Goal: Complete application form: Complete application form

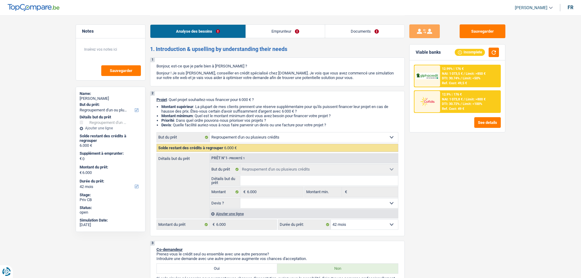
select select "refinancing"
select select "42"
select select "refinancing"
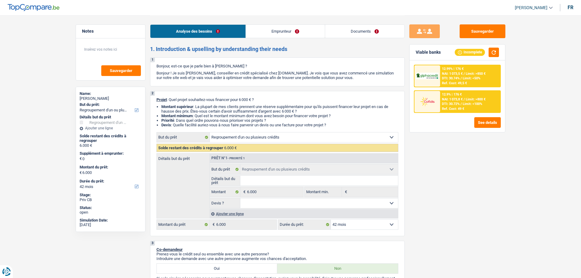
select select "42"
select select "worker"
select select "socialSecurity"
select select "netSalary"
select select "rents"
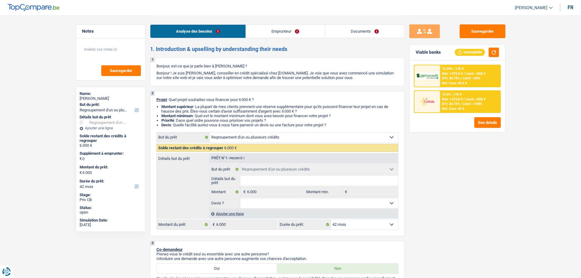
select select "personalLoan"
select select "loanRepayment"
select select "18"
select select "refinancing"
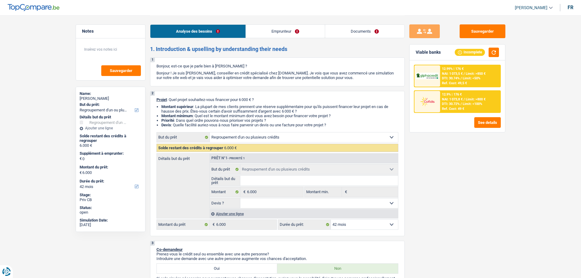
select select "42"
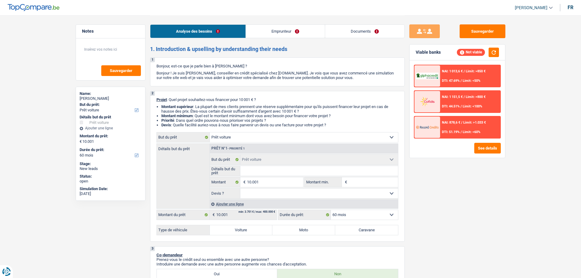
select select "car"
select select "60"
select select "car"
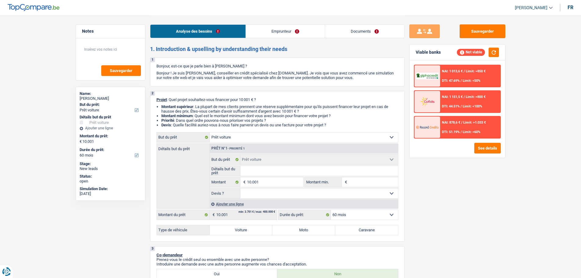
select select "60"
select select "unemployed"
select select "familyAllowances"
select select "unemployment"
select select "rents"
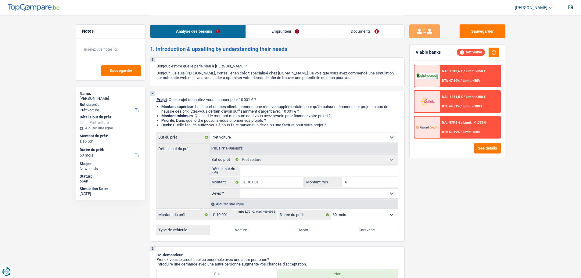
select select "car"
select select "60"
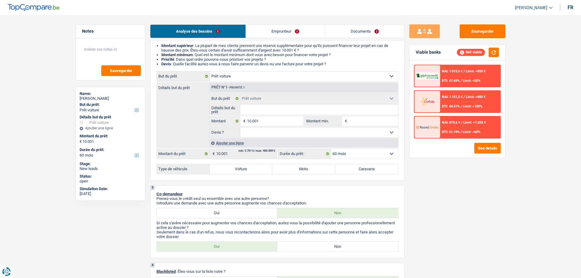
scroll to position [91, 0]
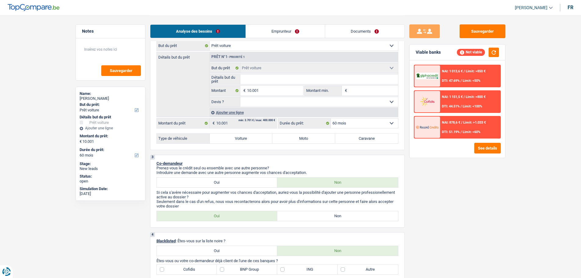
drag, startPoint x: 248, startPoint y: 140, endPoint x: 247, endPoint y: 144, distance: 4.2
click at [248, 140] on label "Voiture" at bounding box center [241, 139] width 63 height 10
click at [248, 140] on input "Voiture" at bounding box center [241, 139] width 63 height 10
radio input "true"
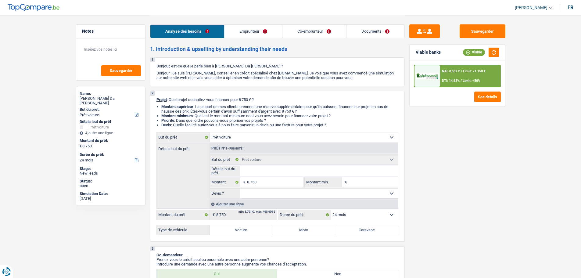
select select "car"
select select "24"
select select "car"
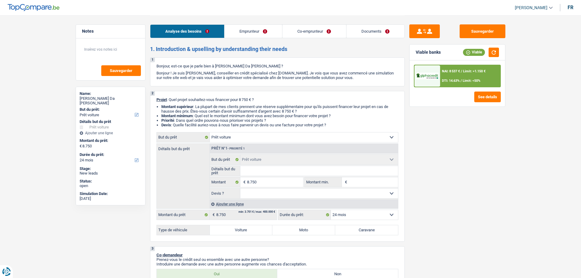
select select "24"
select select "privateEmployee"
select select "worker"
select select "netSalary"
select select "mealVouchers"
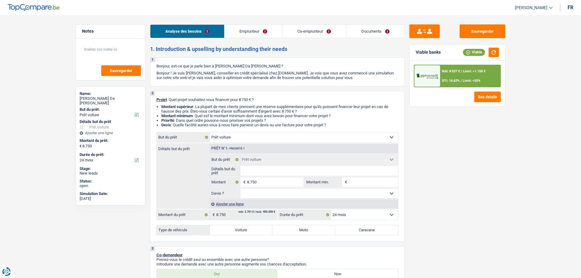
select select "netSalary"
select select "rents"
select select "car"
select select "24"
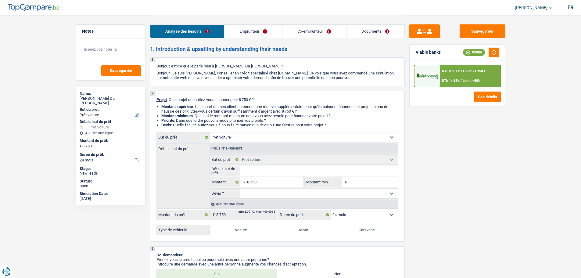
click at [289, 192] on select "Oui Non Non répondu Sélectionner une option" at bounding box center [319, 193] width 158 height 10
select select "false"
click at [240, 188] on select "Oui Non Non répondu Sélectionner une option" at bounding box center [319, 193] width 158 height 10
select select "false"
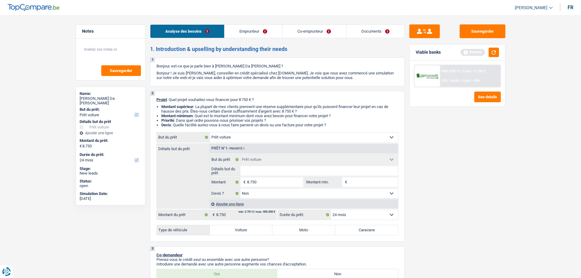
drag, startPoint x: 241, startPoint y: 204, endPoint x: 244, endPoint y: 196, distance: 7.8
click at [242, 200] on div "Ajouter une ligne" at bounding box center [303, 203] width 188 height 9
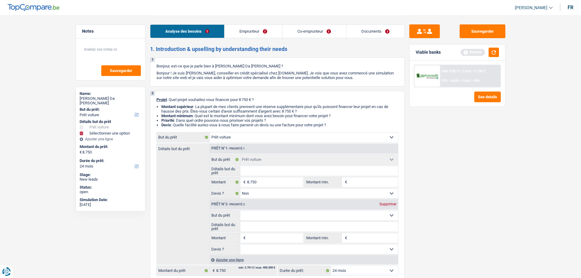
click at [387, 205] on div "Supprimer" at bounding box center [388, 204] width 20 height 4
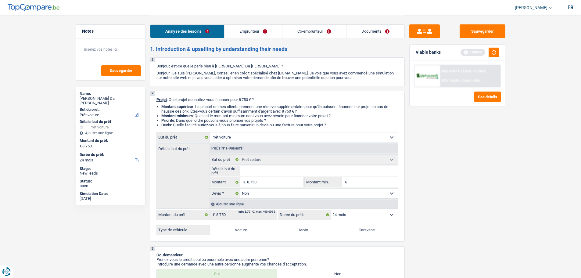
click at [267, 194] on select "Oui Non Non répondu Sélectionner une option" at bounding box center [319, 193] width 158 height 10
click at [240, 188] on select "Oui Non Non répondu Sélectionner une option" at bounding box center [319, 193] width 158 height 10
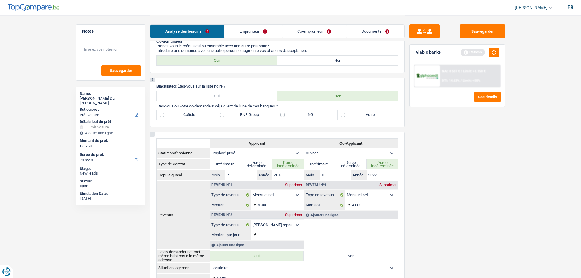
scroll to position [366, 0]
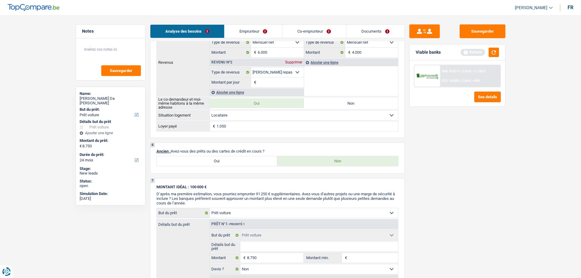
click at [229, 161] on label "Oui" at bounding box center [217, 161] width 121 height 10
click at [229, 161] on input "Oui" at bounding box center [217, 161] width 121 height 10
radio input "true"
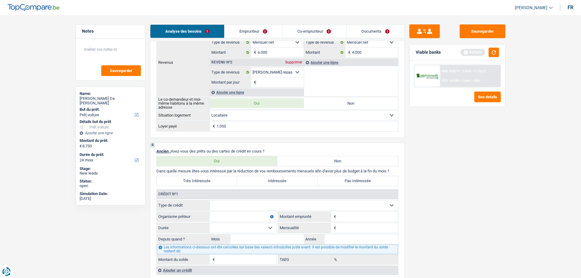
click at [226, 204] on select "Carte ou ouverture de crédit Prêt hypothécaire Vente à tempérament Prêt à tempé…" at bounding box center [304, 205] width 188 height 10
click at [460, 216] on div "Sauvegarder Viable banks Refresh NAI: 8 537 € / Limit: >1.150 € DTI: 14.63% / L…" at bounding box center [457, 146] width 105 height 244
click at [309, 164] on label "Non" at bounding box center [337, 161] width 121 height 10
click at [309, 164] on input "Non" at bounding box center [337, 161] width 121 height 10
radio input "true"
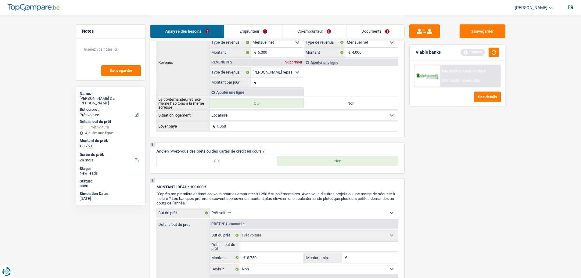
click at [209, 157] on label "Oui" at bounding box center [217, 161] width 121 height 10
click at [209, 157] on input "Oui" at bounding box center [217, 161] width 121 height 10
radio input "true"
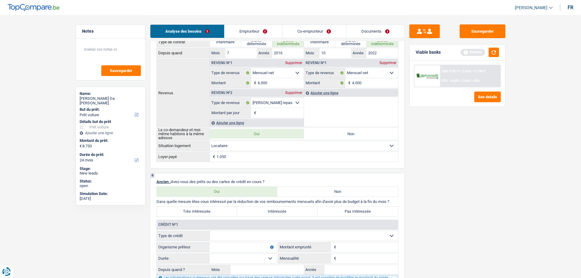
click at [289, 195] on label "Non" at bounding box center [337, 192] width 121 height 10
click at [289, 195] on input "Non" at bounding box center [337, 192] width 121 height 10
radio input "true"
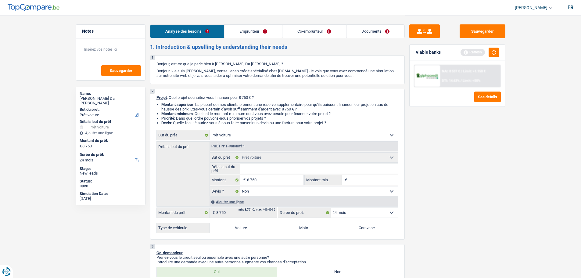
scroll to position [0, 0]
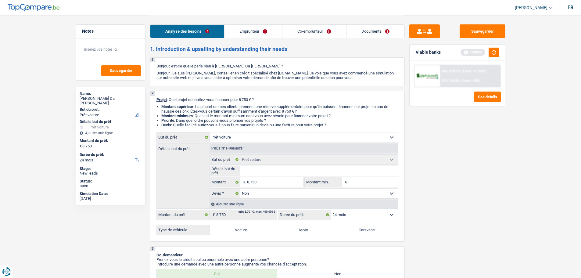
click at [254, 137] on select "Confort maison: meubles, textile, peinture, électroménager, outillage non-profe…" at bounding box center [304, 137] width 188 height 10
select select "carRepair"
click at [210, 132] on select "Confort maison: meubles, textile, peinture, électroménager, outillage non-profe…" at bounding box center [304, 137] width 188 height 10
select select "carRepair"
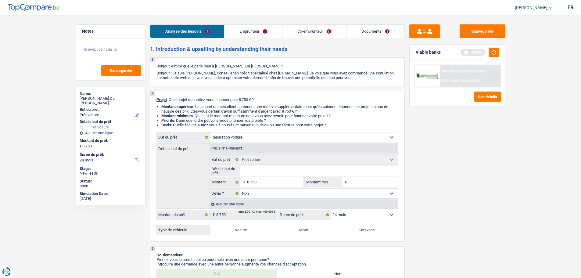
select select "carRepair"
select select
select select "carRepair"
select select
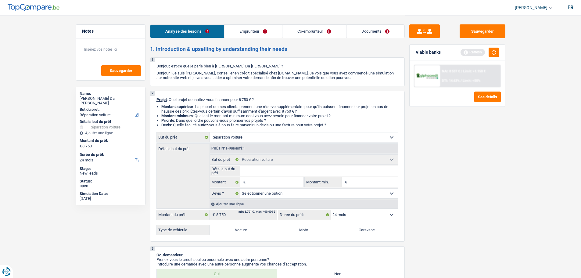
select select "car"
select select "false"
select select "car"
select select "false"
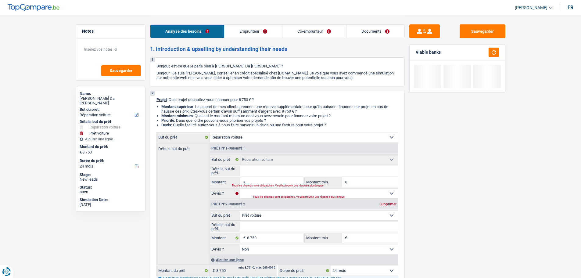
click at [388, 202] on div "Supprimer" at bounding box center [388, 204] width 20 height 4
type input "0"
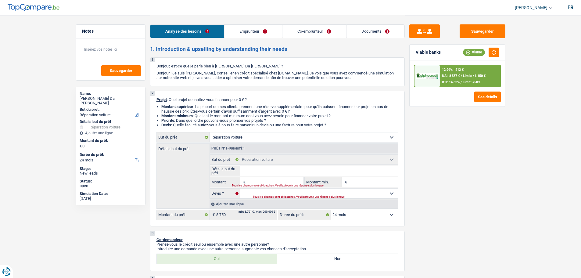
click at [270, 184] on div "Tous les champs sont obligatoires. Veuillez fournir une réponse plus longue" at bounding box center [264, 185] width 64 height 2
click at [270, 182] on input "Montant" at bounding box center [275, 182] width 56 height 10
type input "8"
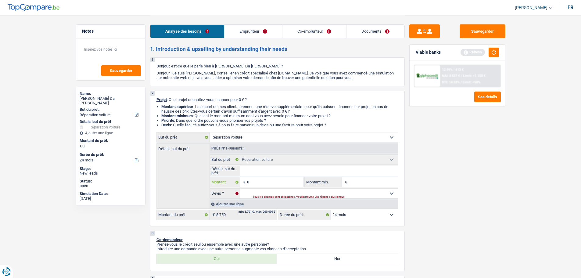
type input "87"
type input "875"
type input "8.750"
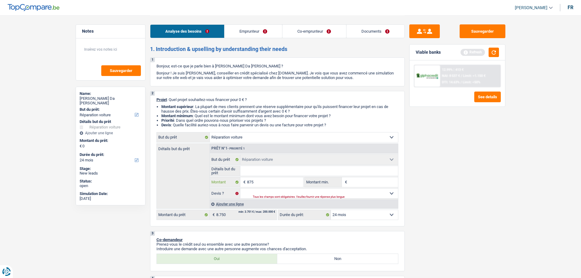
type input "8.750"
select select "48"
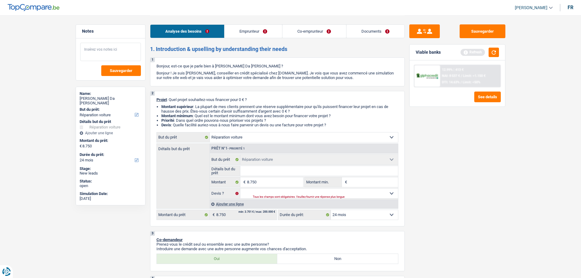
select select "48"
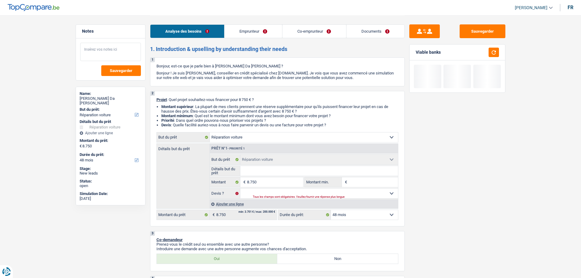
click at [114, 51] on textarea at bounding box center [110, 52] width 61 height 18
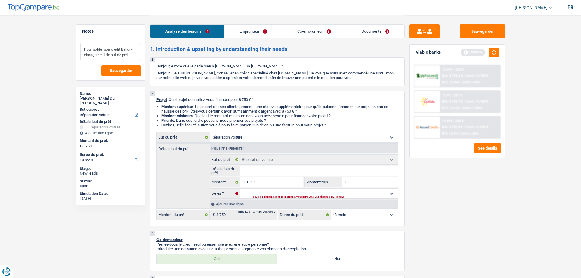
click at [126, 55] on textarea "Pour solder son crédit Ballon- changement de but de pr^t" at bounding box center [110, 52] width 61 height 18
type textarea "Pour solder son crédit Ballon- changement de but de prêt"
click at [341, 196] on div "Tous les champs sont obligatoires. Veuillez fournir une réponse plus longue" at bounding box center [318, 197] width 130 height 2
click at [301, 190] on select "Oui Non Non répondu Sélectionner une option" at bounding box center [319, 193] width 158 height 10
select select "false"
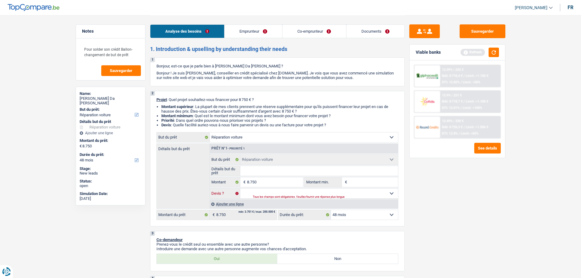
click at [240, 188] on select "Oui Non Non répondu Sélectionner une option" at bounding box center [319, 193] width 158 height 10
select select "false"
click at [275, 170] on input "Détails but du prêt" at bounding box center [319, 171] width 158 height 10
click at [275, 168] on input "Détails but du prêt" at bounding box center [319, 171] width 158 height 10
click at [359, 178] on input "Montant min." at bounding box center [373, 182] width 49 height 10
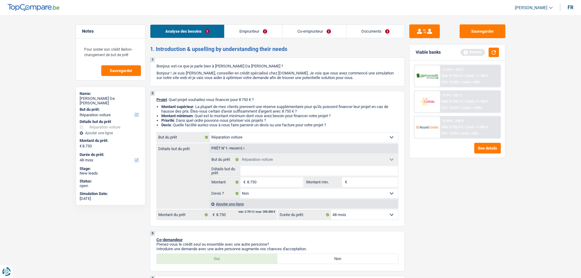
click at [360, 178] on input "Montant min." at bounding box center [373, 182] width 49 height 10
click at [494, 54] on button "button" at bounding box center [494, 52] width 10 height 9
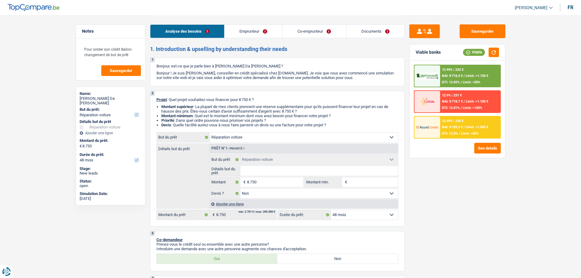
click at [360, 182] on input "Montant min." at bounding box center [373, 182] width 49 height 10
type input "8"
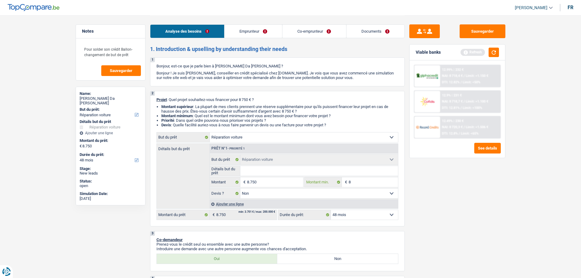
type input "87"
type input "875"
type input "8.750"
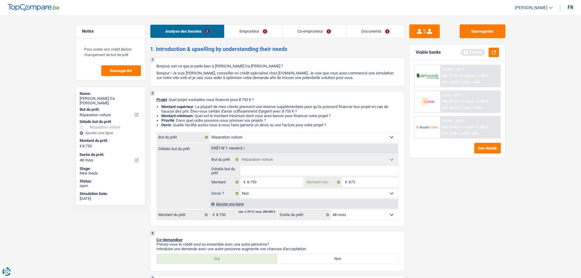
type input "8.750"
click at [284, 178] on input "8.750" at bounding box center [275, 182] width 56 height 10
click at [295, 184] on input "8.750" at bounding box center [275, 182] width 56 height 10
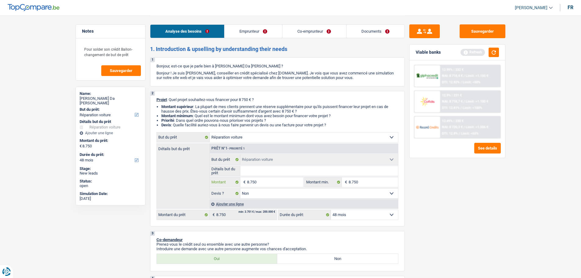
click at [295, 184] on input "8.750" at bounding box center [275, 182] width 56 height 10
click at [295, 183] on input "8.750" at bounding box center [275, 182] width 56 height 10
click at [295, 182] on input "8.750" at bounding box center [275, 182] width 56 height 10
click at [258, 181] on input "8.750" at bounding box center [275, 182] width 56 height 10
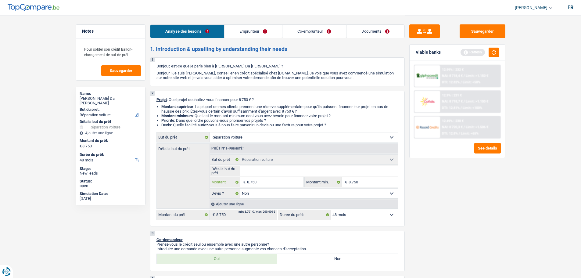
type input "1"
type input "10"
type input "100"
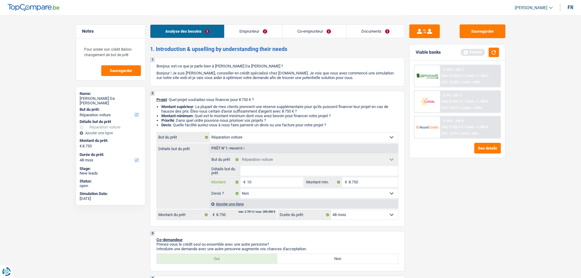
type input "100"
type input "1.000"
type input "10.000"
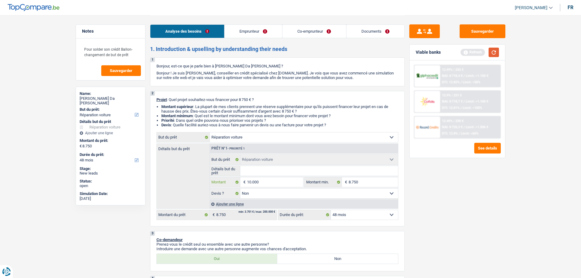
type input "10.000"
click at [495, 52] on button "button" at bounding box center [494, 52] width 10 height 9
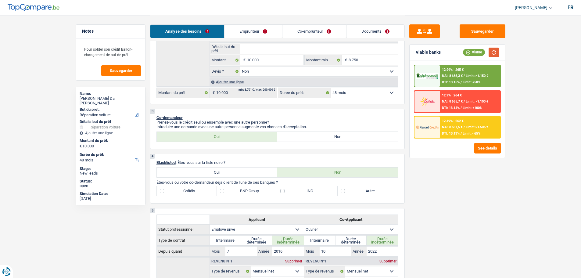
scroll to position [183, 0]
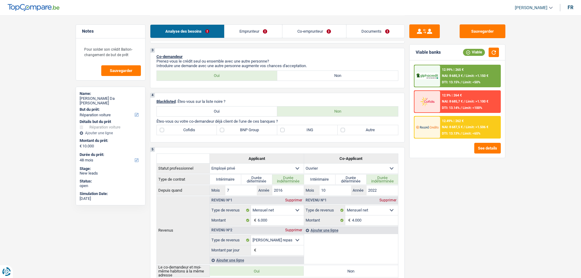
click at [256, 25] on link "Emprunteur" at bounding box center [253, 31] width 58 height 13
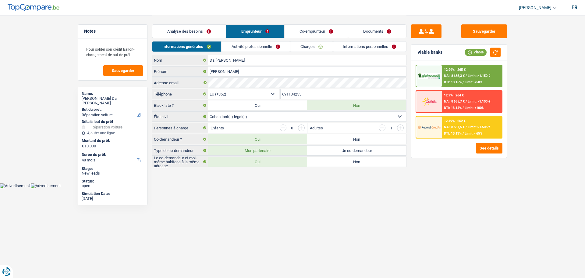
click at [208, 32] on link "Analyse des besoins" at bounding box center [188, 31] width 73 height 13
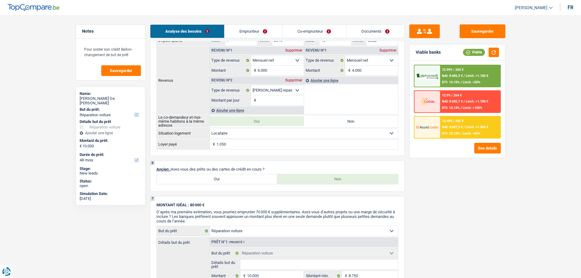
scroll to position [366, 0]
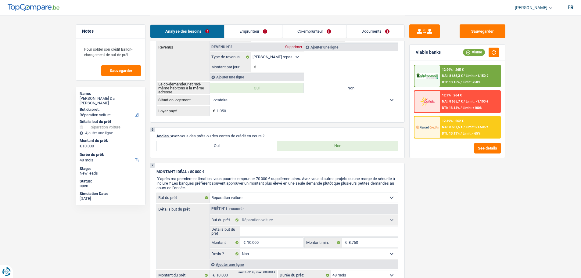
click at [261, 147] on label "Oui" at bounding box center [217, 146] width 121 height 10
click at [261, 147] on input "Oui" at bounding box center [217, 146] width 121 height 10
radio input "true"
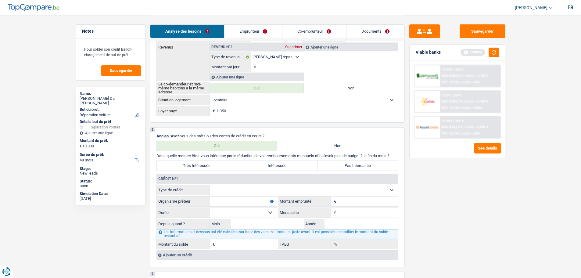
click at [229, 189] on select "Carte ou ouverture de crédit Prêt hypothécaire Vente à tempérament Prêt à tempé…" at bounding box center [304, 190] width 188 height 10
select select "carLoan"
type input "0"
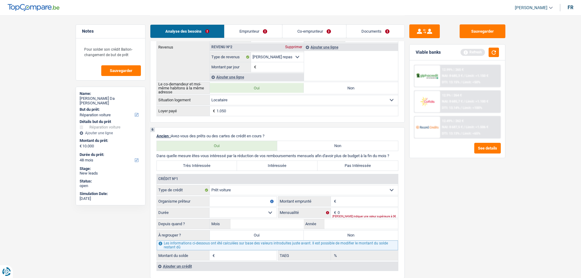
click at [350, 202] on input "Montant" at bounding box center [368, 201] width 60 height 10
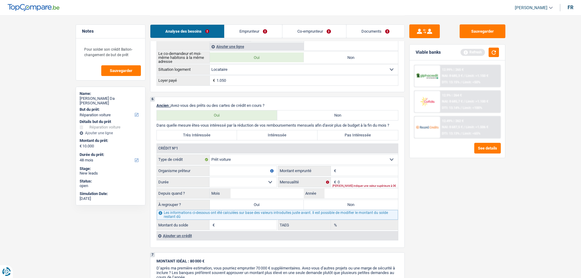
click at [182, 234] on div "Ajouter un crédit" at bounding box center [277, 235] width 242 height 9
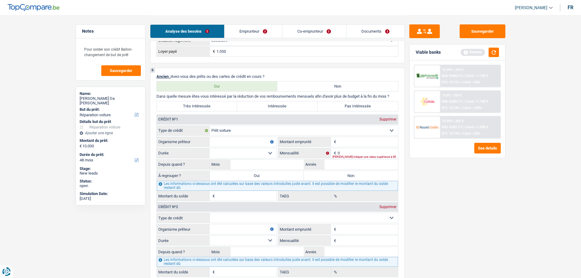
scroll to position [457, 0]
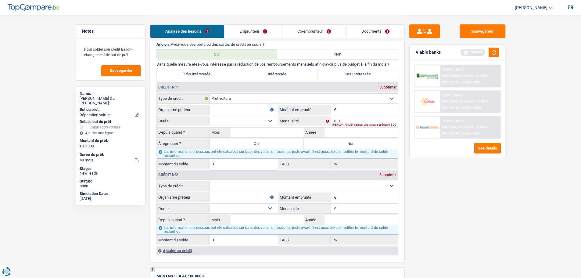
click at [235, 113] on input "Organisme prêteur" at bounding box center [242, 110] width 67 height 10
type input "Alpha"
click at [364, 109] on input "Montant" at bounding box center [368, 110] width 60 height 10
type input "40.000"
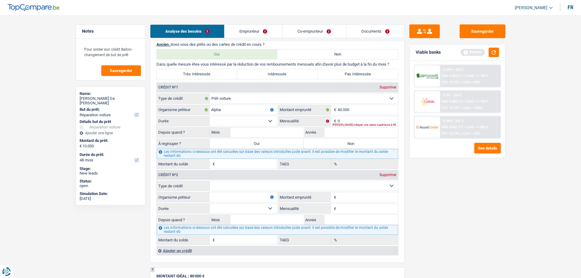
click at [247, 122] on select "12 mois 18 mois 24 mois 30 mois 36 mois 42 mois 48 mois 60 mois 72 mois 84 mois…" at bounding box center [242, 121] width 67 height 10
select select "60"
click at [209, 116] on select "12 mois 18 mois 24 mois 30 mois 36 mois 42 mois 48 mois 60 mois 72 mois 84 mois…" at bounding box center [242, 121] width 67 height 10
click at [340, 123] on div "Veuillez indiquer une valeur supérieure à 0€" at bounding box center [365, 124] width 66 height 2
click at [348, 121] on input "0" at bounding box center [368, 121] width 60 height 10
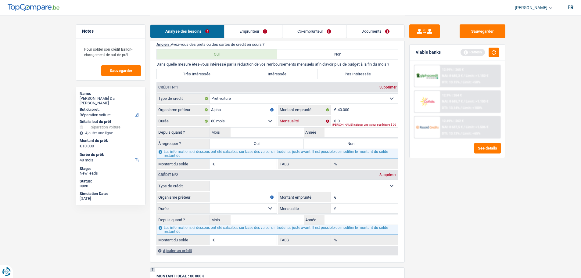
click at [348, 121] on input "0" at bounding box center [368, 121] width 60 height 10
type input "480"
click at [339, 131] on input "Année" at bounding box center [360, 132] width 73 height 10
click at [265, 127] on input "Mois" at bounding box center [267, 132] width 73 height 10
type input "2"
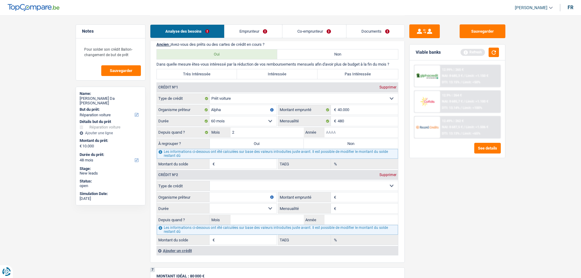
click at [364, 136] on input "Année" at bounding box center [360, 132] width 73 height 10
type input "2025"
type input "33.144"
type input "0,00"
click at [348, 141] on label "Non" at bounding box center [351, 144] width 94 height 10
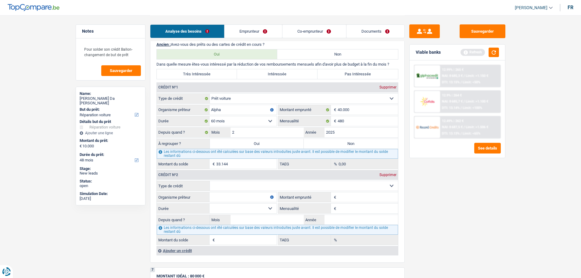
click at [348, 141] on input "Non" at bounding box center [351, 144] width 94 height 10
radio input "true"
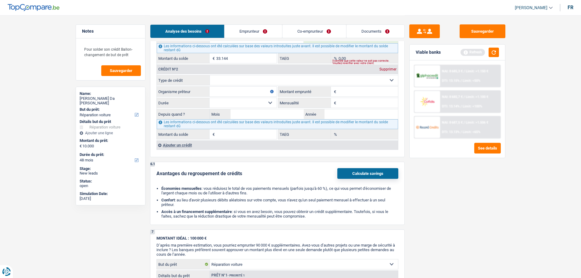
scroll to position [579, 0]
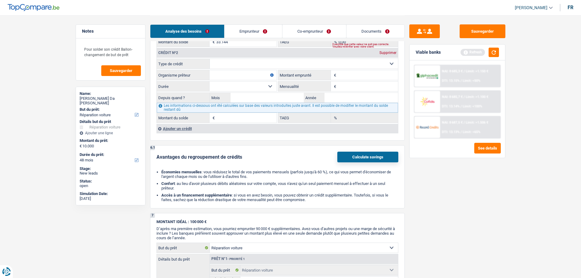
click at [252, 66] on select "Carte ou ouverture de crédit Prêt hypothécaire Vente à tempérament Prêt à tempé…" at bounding box center [304, 64] width 188 height 10
select select "carLoan"
type input "0"
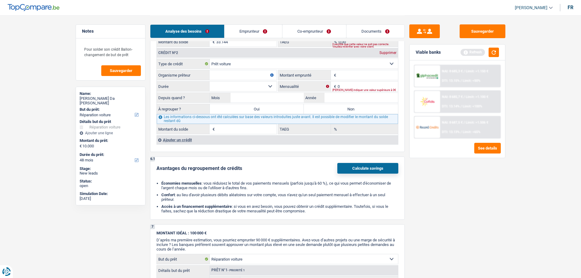
click at [241, 78] on input "Organisme prêteur" at bounding box center [242, 75] width 67 height 10
type input "Record"
click at [356, 79] on input "Montant emprunté" at bounding box center [368, 75] width 60 height 10
click at [227, 77] on input "Record" at bounding box center [242, 75] width 67 height 10
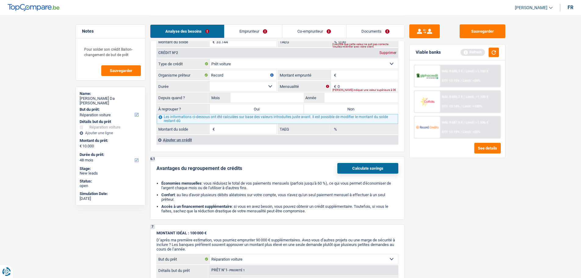
click at [386, 54] on div "Supprimer" at bounding box center [388, 53] width 20 height 4
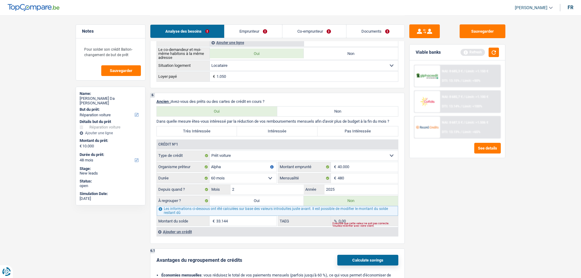
scroll to position [457, 0]
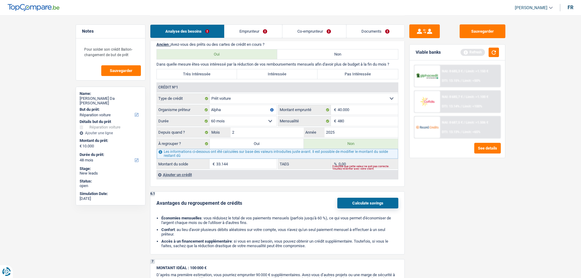
click at [181, 176] on div "Ajouter un crédit" at bounding box center [277, 174] width 242 height 9
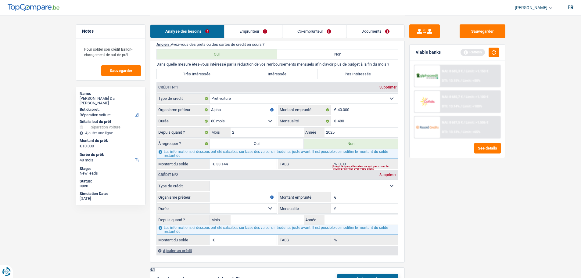
click at [247, 188] on select "Carte ou ouverture de crédit Prêt hypothécaire Vente à tempérament Prêt à tempé…" at bounding box center [304, 186] width 188 height 10
select select "carLoan"
type input "0"
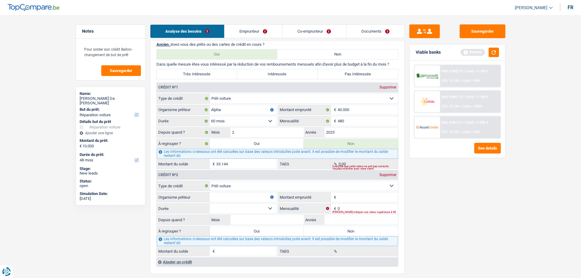
click at [233, 199] on input "Organisme prêteur" at bounding box center [242, 197] width 67 height 10
type input "Record"
click at [375, 193] on input "Montant emprunté" at bounding box center [368, 197] width 60 height 10
type input "40.000"
click at [245, 208] on select "12 mois 18 mois 24 mois 30 mois 36 mois 42 mois 48 mois 60 mois 72 mois 84 mois…" at bounding box center [242, 208] width 67 height 10
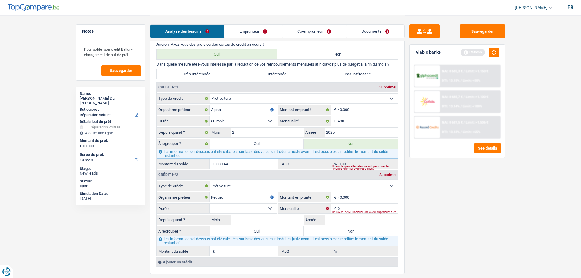
select select "60"
click at [209, 203] on select "12 mois 18 mois 24 mois 30 mois 36 mois 42 mois 48 mois 60 mois 72 mois 84 mois…" at bounding box center [242, 208] width 67 height 10
click at [350, 207] on input "0" at bounding box center [368, 208] width 60 height 10
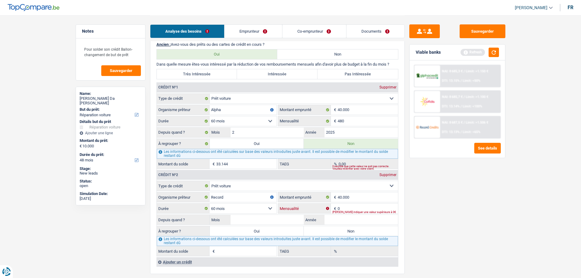
click at [355, 208] on input "0" at bounding box center [368, 208] width 60 height 10
type input "482"
click at [341, 222] on input "Année" at bounding box center [360, 220] width 73 height 10
click at [274, 218] on input "Mois" at bounding box center [267, 220] width 73 height 10
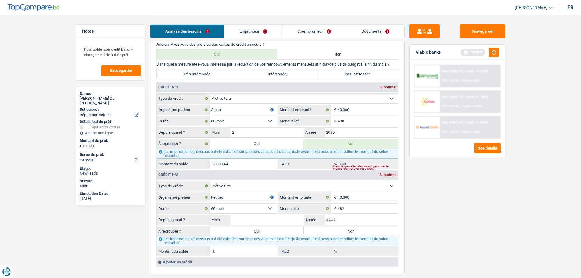
click at [342, 217] on input "Année" at bounding box center [360, 220] width 73 height 10
click at [343, 222] on input "Année" at bounding box center [360, 220] width 73 height 10
type input "2020"
click at [270, 215] on fieldset "Carte ou ouverture de crédit Prêt hypothécaire Vente à tempérament Prêt à tempé…" at bounding box center [277, 219] width 241 height 76
click at [269, 218] on input "Mois" at bounding box center [267, 220] width 73 height 10
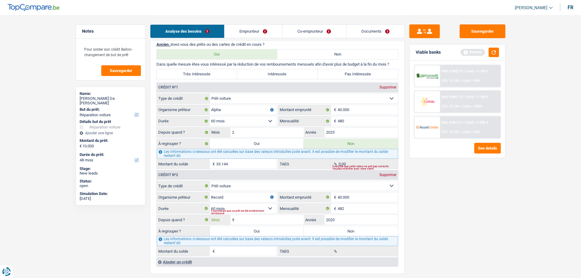
type input "9"
type input "1"
type input "0,00"
click at [457, 212] on div "Sauvegarder Viable banks Refresh NAI: 8 685,3 € / Limit: >1.150 € DTI: 13.15% /…" at bounding box center [457, 146] width 105 height 244
click at [338, 234] on label "Non" at bounding box center [351, 231] width 94 height 10
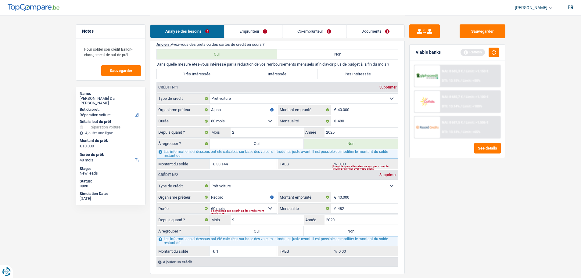
click at [338, 234] on input "Non" at bounding box center [351, 231] width 94 height 10
radio input "true"
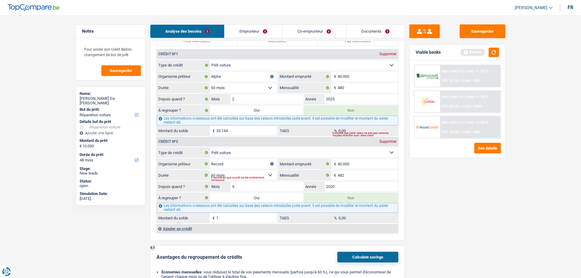
scroll to position [518, 0]
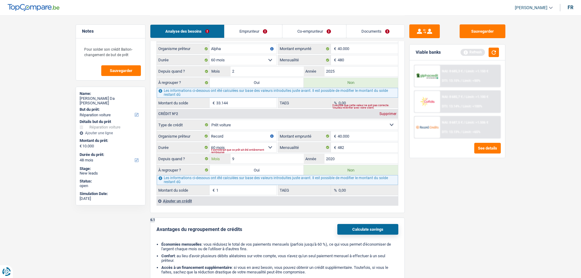
click at [270, 158] on input "9" at bounding box center [267, 159] width 73 height 10
type input "10"
click at [245, 169] on label "Oui" at bounding box center [257, 170] width 94 height 10
click at [245, 169] on input "Oui" at bounding box center [257, 170] width 94 height 10
radio input "true"
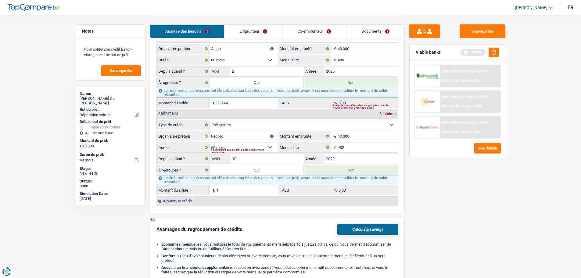
type input "10.001"
type input "1"
select select
type input "1"
select select
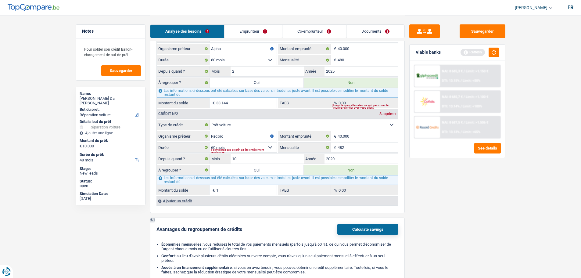
radio input "false"
select select "refinancing"
select select "60"
select select "refinancing"
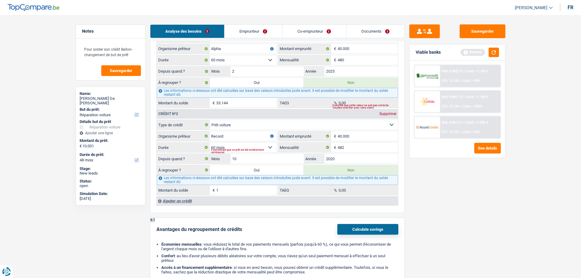
select select "refinancing"
select select "60"
select select "refinancing"
select select "60"
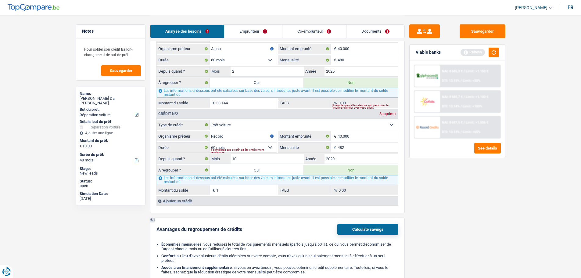
select select "carRepair"
select select "false"
select select "carRepair"
select select "false"
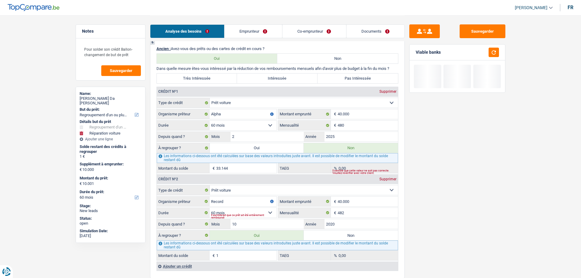
scroll to position [579, 0]
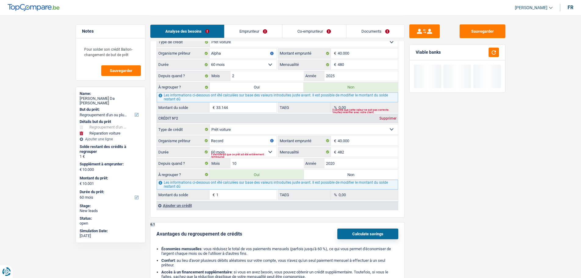
click at [248, 195] on input "1" at bounding box center [246, 195] width 60 height 10
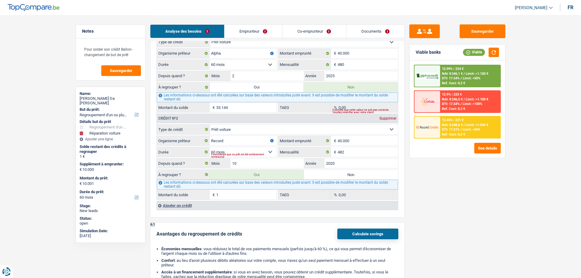
click at [245, 188] on div "Les informations ci-dessous ont été calculées sur base des valeurs introduites …" at bounding box center [277, 185] width 241 height 10
click at [240, 191] on input "1" at bounding box center [246, 195] width 60 height 10
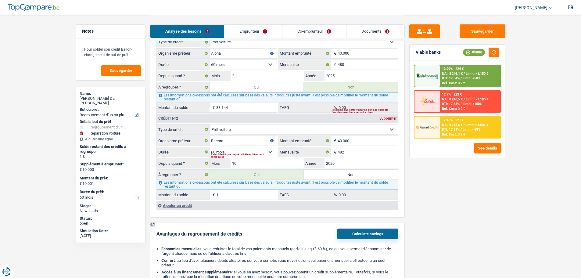
click at [240, 191] on input "1" at bounding box center [246, 195] width 60 height 10
click at [239, 193] on input "1" at bounding box center [246, 195] width 60 height 10
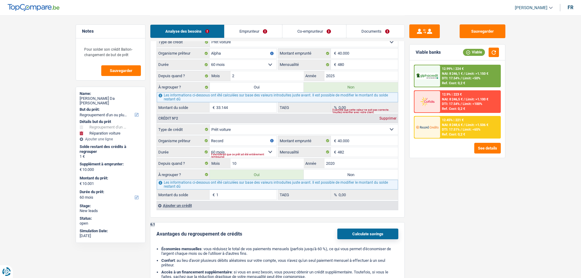
click at [239, 193] on input "1" at bounding box center [246, 195] width 60 height 10
click at [242, 199] on input "1" at bounding box center [246, 195] width 60 height 10
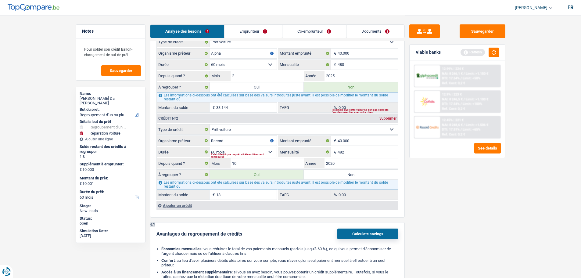
type input "1"
type input "8.084"
click at [429, 181] on div "Sauvegarder Viable banks Refresh 12.99% | 224 € NAI: 8 246,1 € / Limit: >1.150 …" at bounding box center [457, 146] width 105 height 244
click at [498, 53] on button "button" at bounding box center [494, 52] width 10 height 9
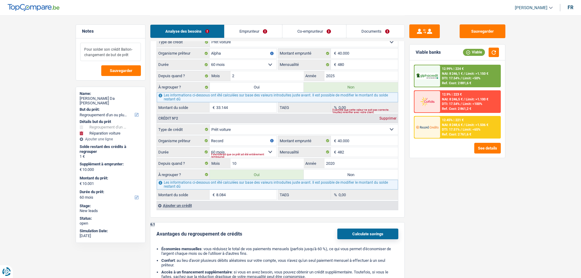
drag, startPoint x: 130, startPoint y: 55, endPoint x: 77, endPoint y: 56, distance: 52.5
click at [77, 56] on div "Pour solder son crédit Ballon- changement de but de prêt Sauvegarder" at bounding box center [110, 59] width 69 height 42
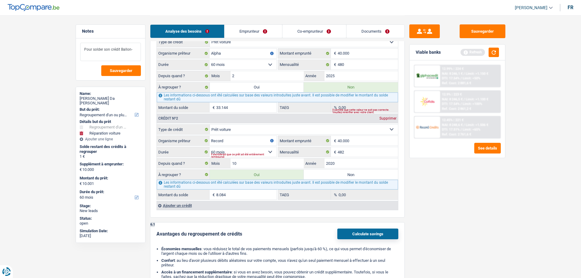
type textarea "Pour solder son crédit Ballon-"
click at [252, 195] on input "8.084" at bounding box center [246, 195] width 60 height 10
type input "8.784"
click at [444, 197] on div "Sauvegarder Viable banks Refresh 12.99% | 224 € NAI: 8 246,1 € / Limit: >1.150 …" at bounding box center [457, 146] width 105 height 244
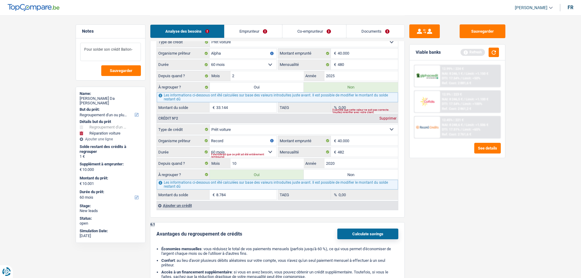
click at [135, 52] on textarea "Pour solder son crédit Ballon-" at bounding box center [110, 52] width 61 height 18
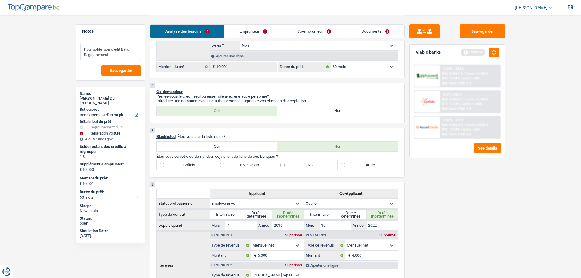
scroll to position [91, 0]
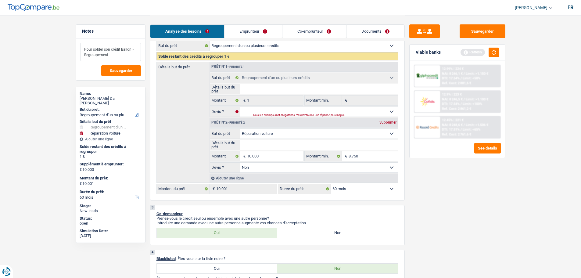
type textarea "Pour solder son crédit Ballon = Regroupement"
click at [381, 120] on div "Prêt n°2 - Priorité 2 Supprimer" at bounding box center [304, 123] width 188 height 10
click at [388, 118] on div "Prêt n°2 - Priorité 2 Supprimer" at bounding box center [304, 123] width 188 height 10
click at [388, 123] on div "Supprimer" at bounding box center [388, 122] width 20 height 4
select select "24"
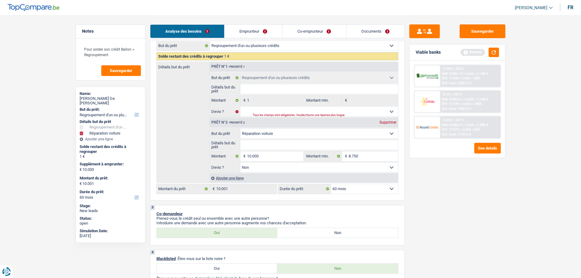
select select "24"
type input "0"
type input "1"
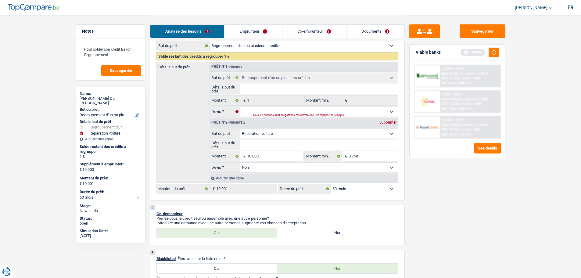
type input "1"
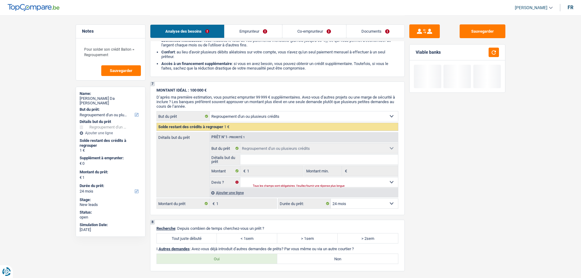
scroll to position [579, 0]
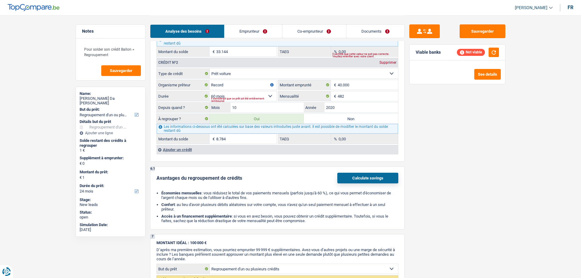
click at [332, 119] on label "Non" at bounding box center [351, 119] width 94 height 10
click at [332, 119] on input "Non" at bounding box center [351, 119] width 94 height 10
radio input "true"
select select
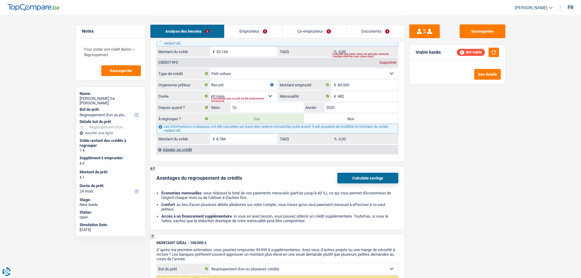
select select
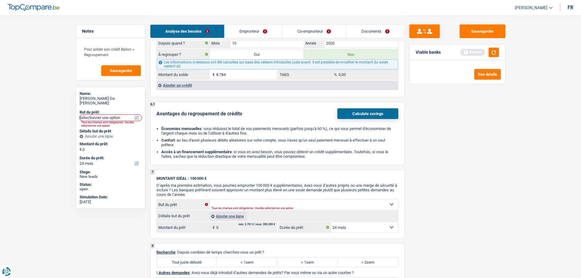
click at [258, 56] on label "Oui" at bounding box center [257, 54] width 94 height 10
click at [258, 56] on input "Oui" at bounding box center [257, 54] width 94 height 10
radio input "true"
radio input "false"
type input "8.784"
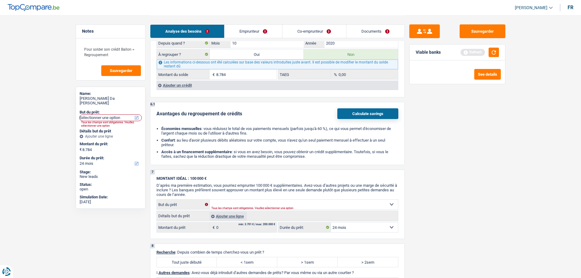
select select "refinancing"
select select "48"
select select "refinancing"
select select "48"
select select "refinancing"
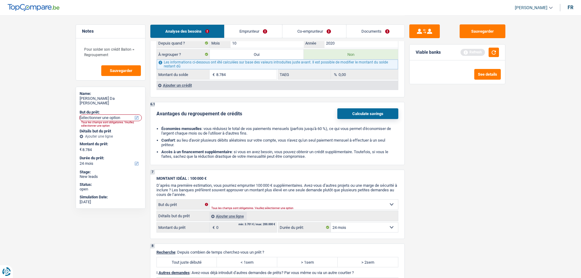
select select "48"
select select "refinancing"
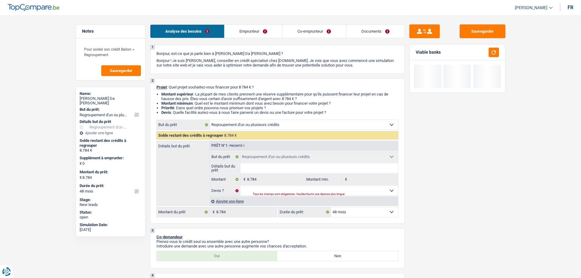
scroll to position [0, 0]
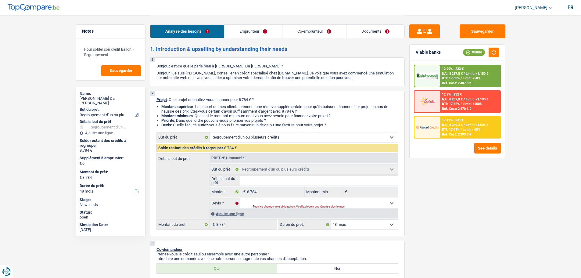
click at [238, 213] on div "Ajouter une ligne" at bounding box center [303, 213] width 188 height 9
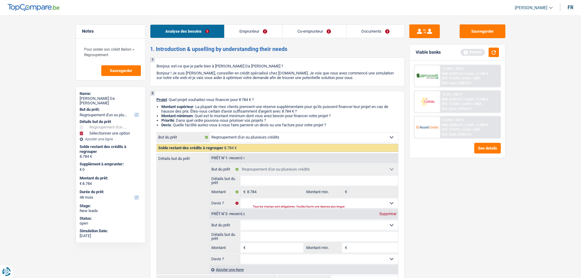
click at [259, 224] on select "Confort maison: meubles, textile, peinture, électroménager, outillage non-profe…" at bounding box center [319, 225] width 158 height 10
select select "other"
click at [240, 220] on select "Confort maison: meubles, textile, peinture, électroménager, outillage non-profe…" at bounding box center [319, 225] width 158 height 10
select select "other"
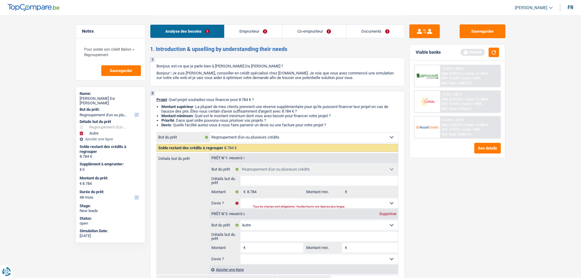
click at [263, 245] on input "Montant" at bounding box center [275, 248] width 56 height 10
click at [262, 206] on div "Tous les champs sont obligatoires. Veuillez fournir une réponse plus longue" at bounding box center [318, 207] width 130 height 2
click at [259, 204] on select "Oui Non Non répondu Sélectionner une option" at bounding box center [319, 203] width 158 height 10
select select "false"
click at [240, 198] on select "Oui Non Non répondu Sélectionner une option" at bounding box center [319, 203] width 158 height 10
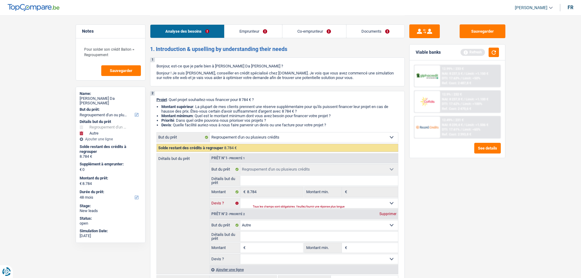
select select "false"
click at [269, 249] on input "Montant" at bounding box center [275, 248] width 56 height 10
type input "1"
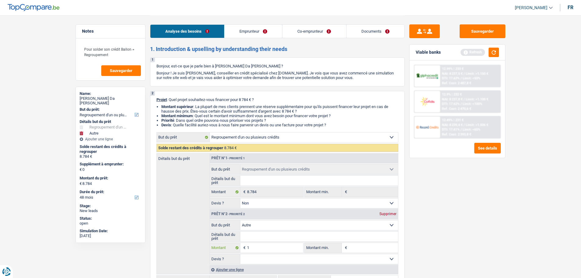
type input "13"
type input "130"
type input "1.300"
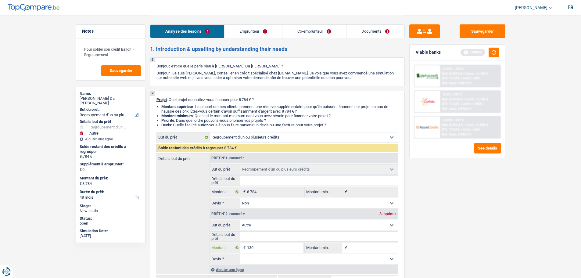
type input "1.300"
type input "10.084"
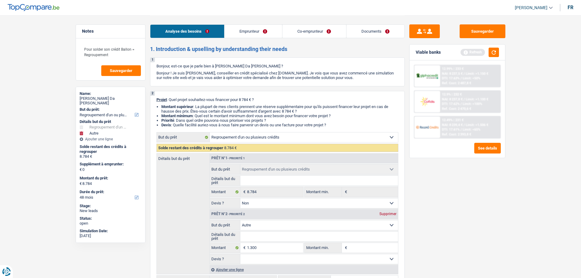
type input "10.084"
click at [256, 262] on select "Oui Non Non répondu Sélectionner une option" at bounding box center [319, 259] width 158 height 10
select select "60"
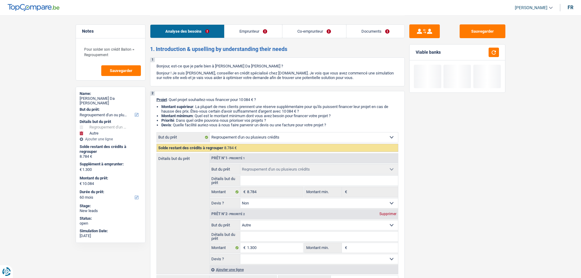
select select "false"
click at [240, 254] on select "Oui Non Non répondu Sélectionner une option" at bounding box center [319, 259] width 158 height 10
select select "false"
click at [263, 234] on input "Détails but du prêt" at bounding box center [319, 236] width 158 height 10
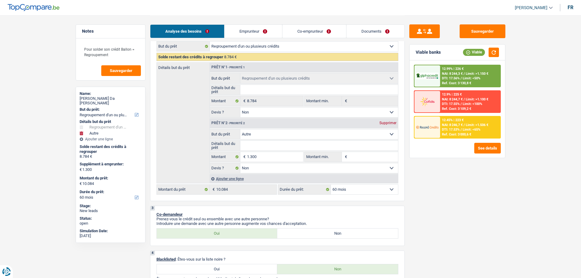
scroll to position [61, 0]
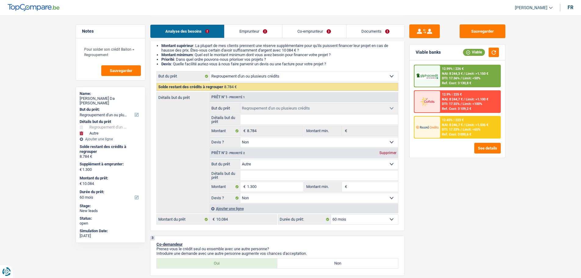
click at [256, 177] on input "Détails but du prêt" at bounding box center [319, 175] width 158 height 10
click at [358, 182] on input "Montant min." at bounding box center [373, 187] width 49 height 10
type input "1"
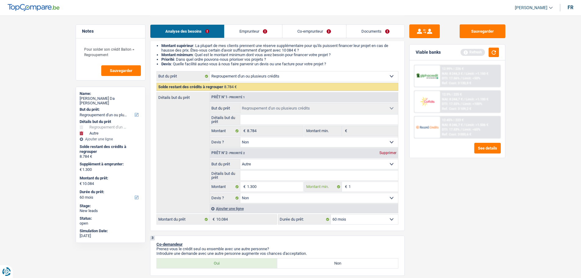
type input "13"
type input "130"
type input "1.300"
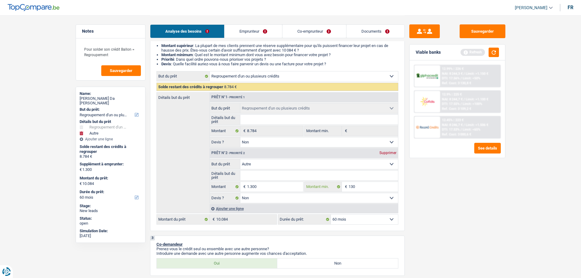
type input "1.300"
click at [258, 172] on input "Détails but du prêt" at bounding box center [319, 175] width 158 height 10
type input "D"
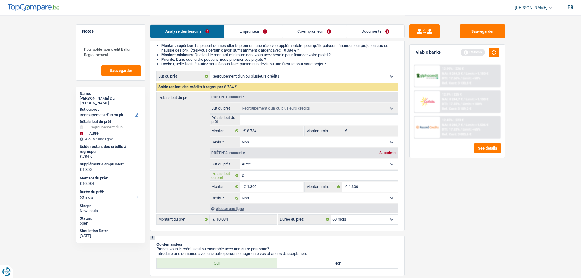
type input "De"
type input "Dep"
type input "Depe"
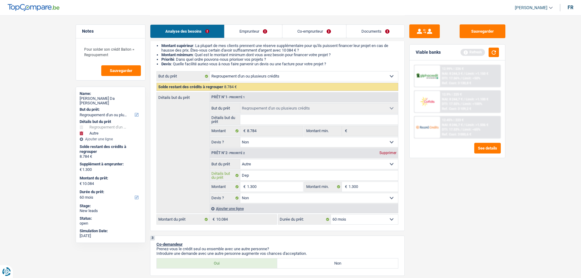
type input "Depe"
type input "Depen"
type input "Depens"
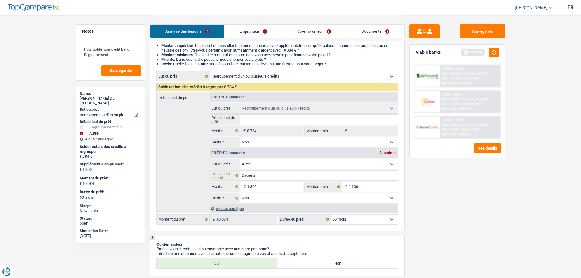
type input "Depense"
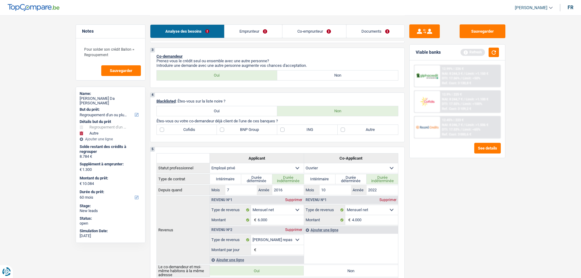
scroll to position [244, 0]
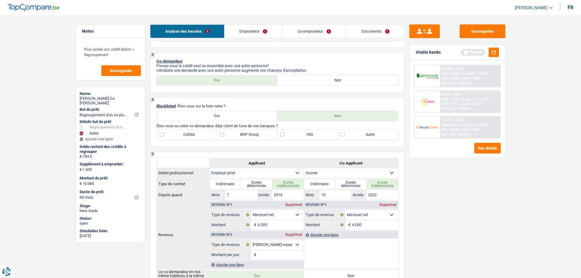
click at [236, 131] on label "BNP Group" at bounding box center [247, 135] width 60 height 10
click at [236, 131] on input "BNP Group" at bounding box center [247, 135] width 60 height 10
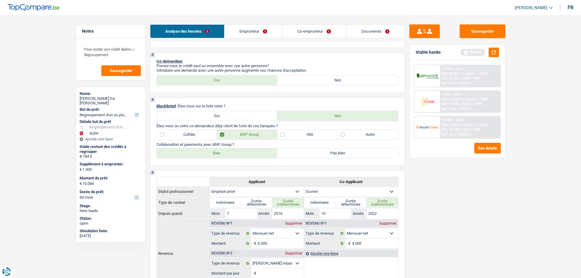
click at [289, 136] on label "ING" at bounding box center [307, 135] width 60 height 10
click at [289, 136] on input "ING" at bounding box center [307, 135] width 60 height 10
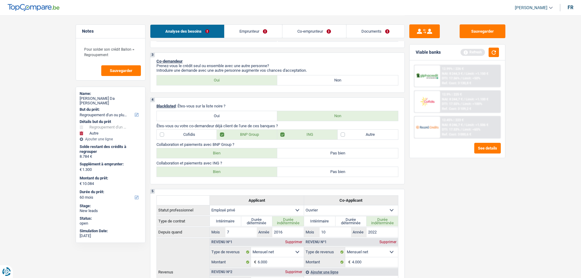
click at [245, 151] on label "Bien" at bounding box center [217, 153] width 121 height 10
click at [245, 151] on input "Bien" at bounding box center [217, 153] width 121 height 10
click at [228, 175] on label "Bien" at bounding box center [217, 172] width 121 height 10
click at [228, 175] on input "Bien" at bounding box center [217, 172] width 121 height 10
click at [495, 50] on button "button" at bounding box center [494, 52] width 10 height 9
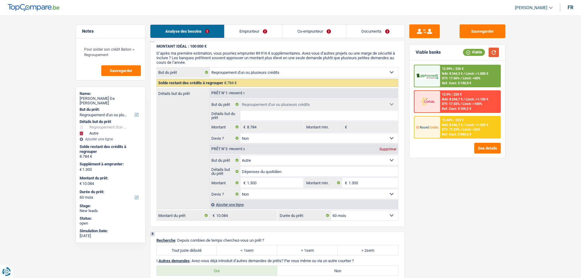
scroll to position [915, 0]
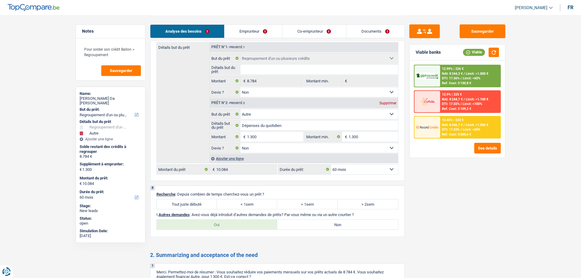
click at [205, 203] on label "Tout juste débuté" at bounding box center [187, 204] width 60 height 10
click at [205, 203] on input "Tout juste débuté" at bounding box center [187, 204] width 60 height 10
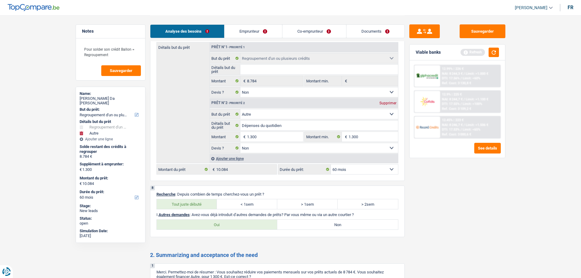
click at [346, 226] on label "Non" at bounding box center [337, 225] width 121 height 10
click at [346, 226] on input "Non" at bounding box center [337, 225] width 121 height 10
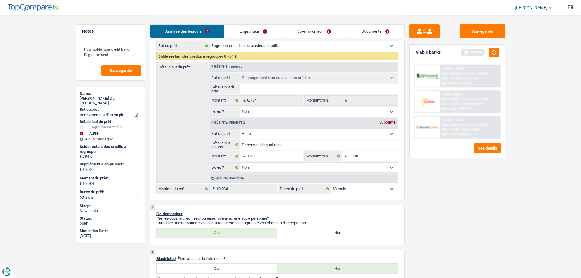
scroll to position [244, 0]
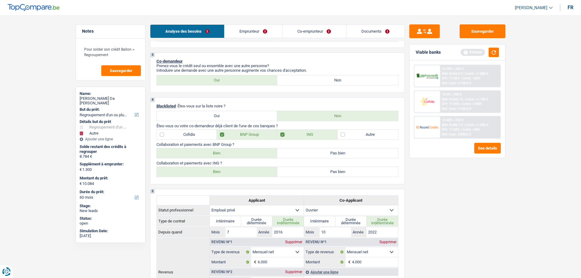
click at [245, 34] on link "Emprunteur" at bounding box center [253, 31] width 58 height 13
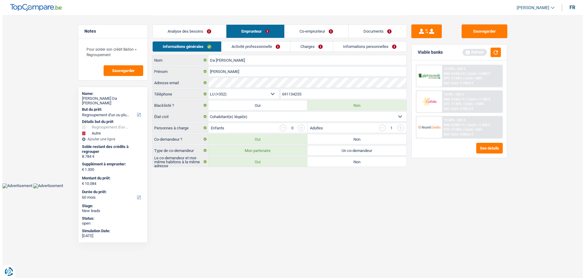
scroll to position [0, 0]
click at [252, 43] on link "Activité professionnelle" at bounding box center [256, 46] width 69 height 10
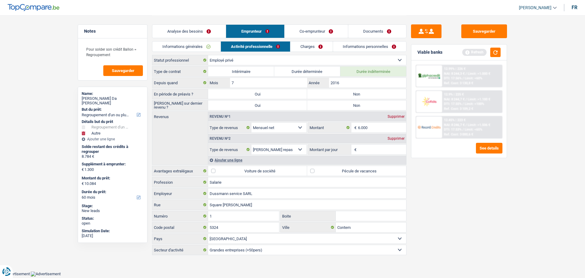
click at [335, 93] on label "Non" at bounding box center [356, 94] width 99 height 10
click at [335, 93] on input "Non" at bounding box center [356, 94] width 99 height 10
click at [330, 101] on label "Non" at bounding box center [356, 105] width 99 height 10
click at [330, 101] on input "Non" at bounding box center [356, 105] width 99 height 10
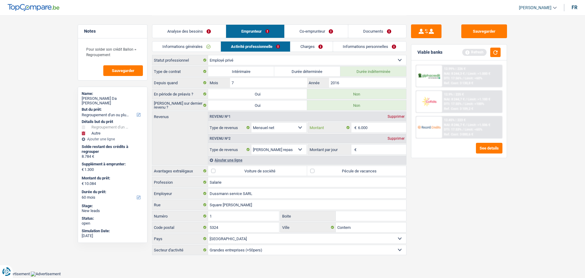
click at [373, 128] on input "6.000" at bounding box center [382, 128] width 48 height 10
click at [297, 28] on link "Co-emprunteur" at bounding box center [316, 31] width 63 height 13
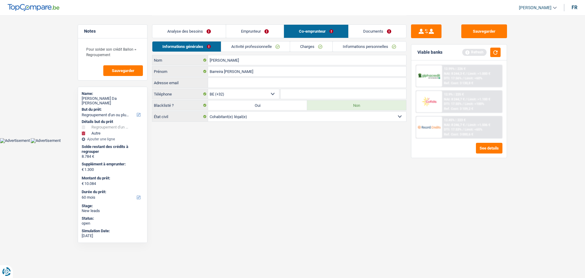
click at [263, 26] on link "Emprunteur" at bounding box center [255, 31] width 58 height 13
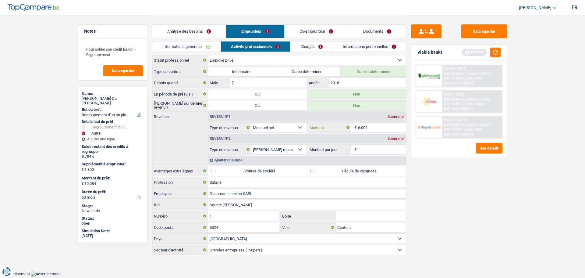
click at [377, 126] on input "6.000" at bounding box center [382, 128] width 48 height 10
click at [338, 173] on label "Pécule de vacances" at bounding box center [356, 171] width 99 height 10
click at [338, 173] on input "Pécule de vacances" at bounding box center [356, 171] width 99 height 10
click at [362, 150] on input "Montant par jour" at bounding box center [382, 150] width 48 height 10
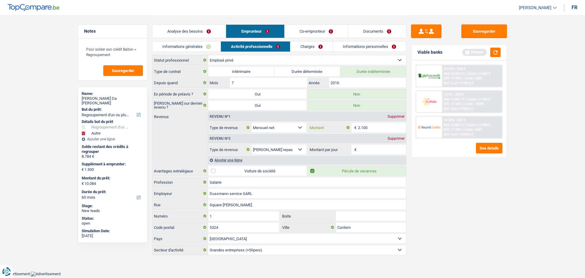
click at [380, 131] on input "2.100" at bounding box center [382, 128] width 48 height 10
click at [384, 125] on input "2.100" at bounding box center [382, 128] width 48 height 10
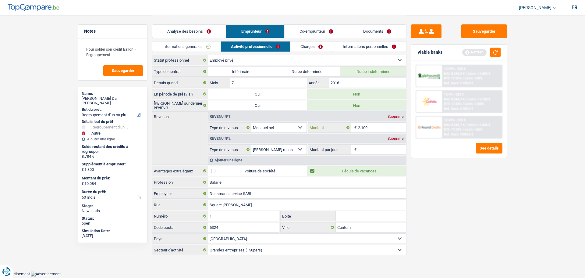
click at [383, 127] on input "2.100" at bounding box center [382, 128] width 48 height 10
click at [376, 149] on input "Montant par jour" at bounding box center [382, 150] width 48 height 10
click at [400, 137] on div "Supprimer" at bounding box center [396, 139] width 20 height 4
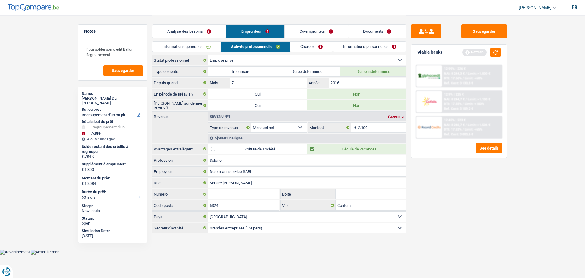
click at [204, 43] on link "Informations générales" at bounding box center [186, 46] width 68 height 10
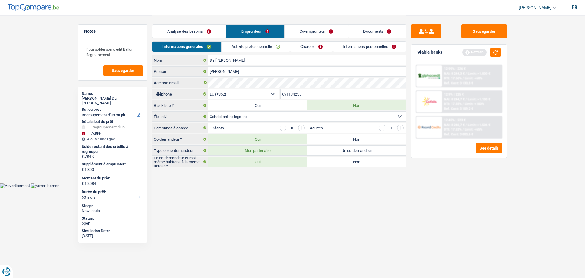
click at [265, 47] on link "Activité professionnelle" at bounding box center [256, 46] width 69 height 10
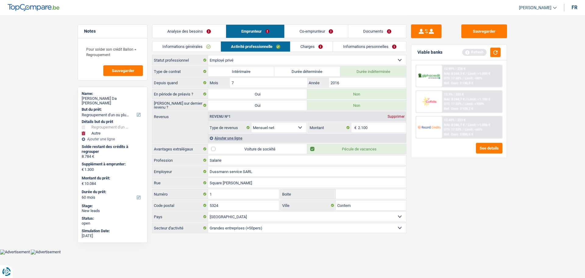
click at [301, 49] on link "Charges" at bounding box center [312, 46] width 42 height 10
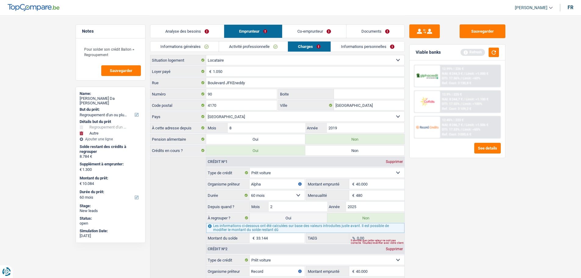
click at [357, 46] on link "Informations personnelles" at bounding box center [367, 46] width 73 height 10
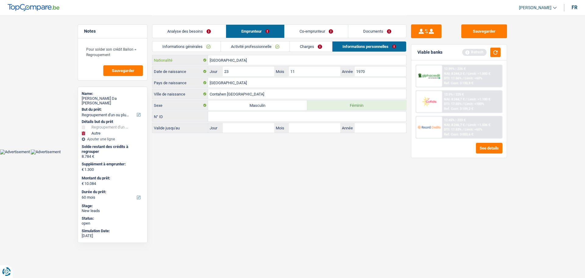
click at [239, 58] on input "[GEOGRAPHIC_DATA]" at bounding box center [307, 60] width 198 height 10
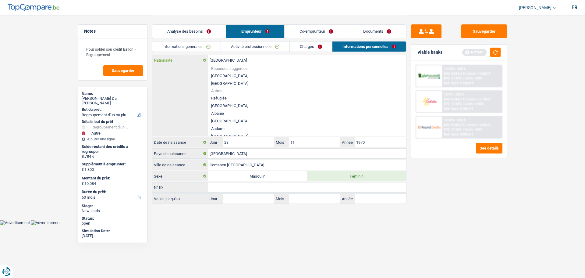
click at [239, 58] on input "[GEOGRAPHIC_DATA]" at bounding box center [307, 60] width 198 height 10
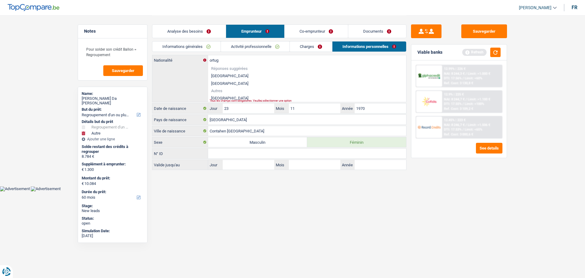
click at [225, 96] on li "Portugal" at bounding box center [307, 98] width 198 height 8
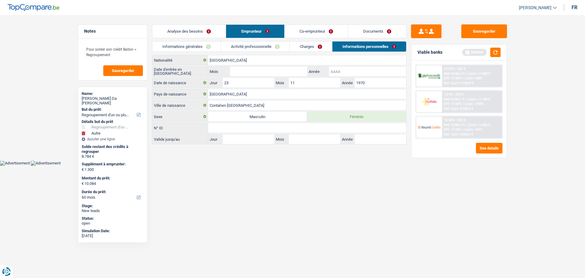
click at [349, 71] on input "Année" at bounding box center [367, 71] width 77 height 10
click at [273, 71] on input "Mois" at bounding box center [268, 71] width 77 height 10
click at [292, 166] on html "Vous avez le contrôle de vos données Nous utilisons des cookies, tout comme nos…" at bounding box center [292, 83] width 585 height 166
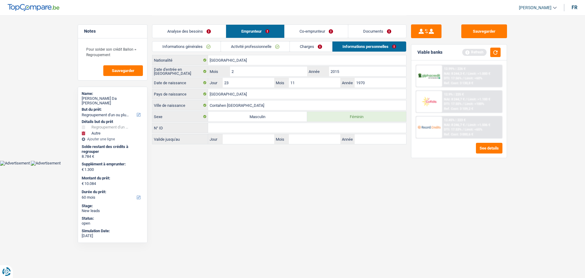
click at [307, 47] on link "Charges" at bounding box center [311, 46] width 42 height 10
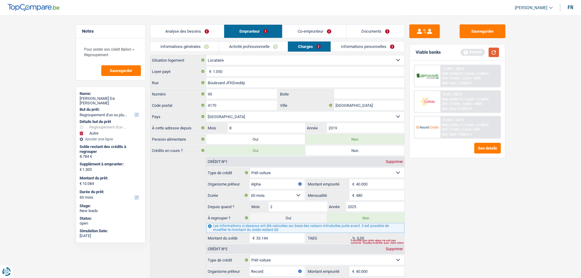
click at [493, 52] on button "button" at bounding box center [494, 52] width 10 height 9
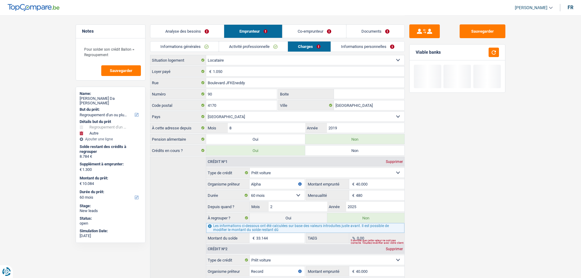
click at [357, 42] on link "Informations personnelles" at bounding box center [367, 46] width 73 height 10
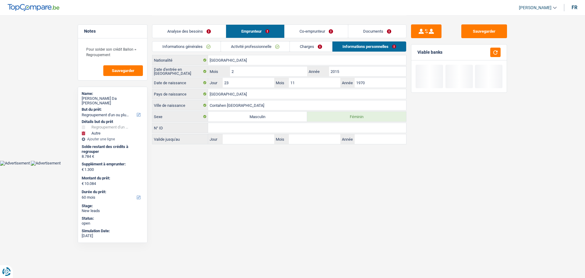
click at [322, 27] on link "Co-emprunteur" at bounding box center [316, 31] width 63 height 13
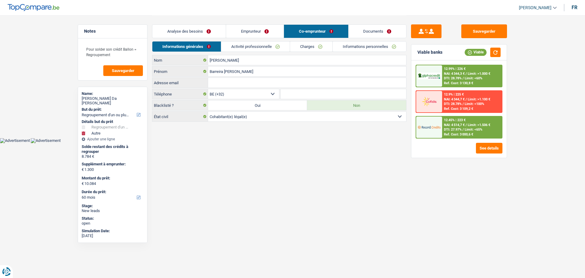
click at [270, 48] on link "Activité professionnelle" at bounding box center [255, 46] width 69 height 10
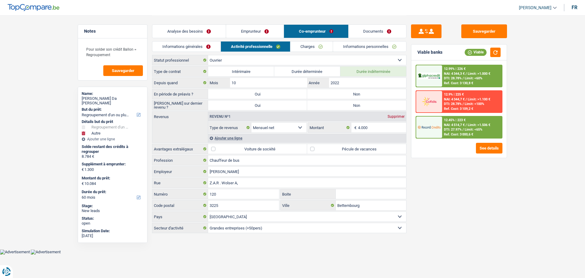
click at [357, 98] on label "Non" at bounding box center [356, 94] width 99 height 10
click at [357, 98] on input "Non" at bounding box center [356, 94] width 99 height 10
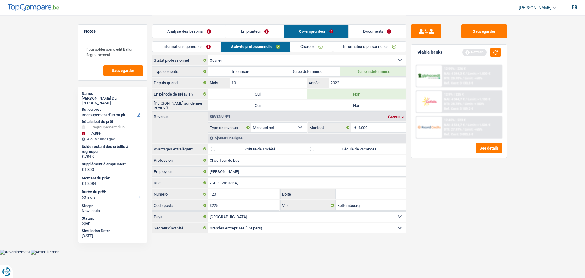
click at [355, 108] on label "Non" at bounding box center [356, 105] width 99 height 10
click at [355, 108] on input "Non" at bounding box center [356, 105] width 99 height 10
click at [373, 128] on input "4.000" at bounding box center [382, 128] width 48 height 10
click at [323, 147] on label "Pécule de vacances" at bounding box center [356, 149] width 99 height 10
click at [323, 147] on input "Pécule de vacances" at bounding box center [356, 149] width 99 height 10
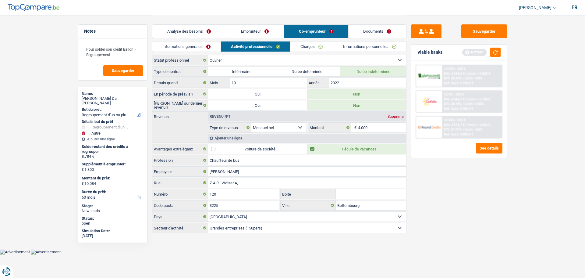
click at [315, 49] on link "Charges" at bounding box center [312, 46] width 42 height 10
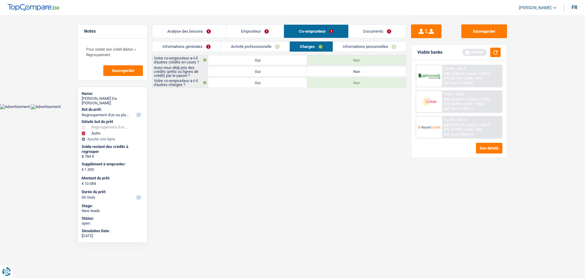
click at [231, 69] on label "Oui" at bounding box center [257, 71] width 99 height 10
click at [231, 69] on input "Oui" at bounding box center [257, 71] width 99 height 10
click at [343, 43] on link "Informations personnelles" at bounding box center [369, 46] width 73 height 10
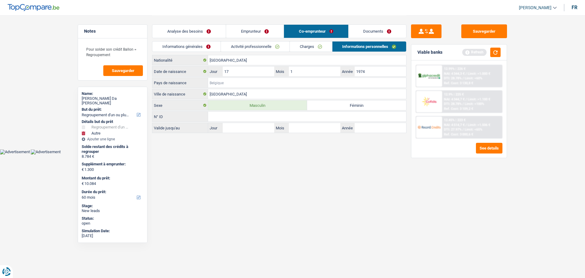
click at [231, 84] on input "Pays de naissance" at bounding box center [307, 83] width 198 height 10
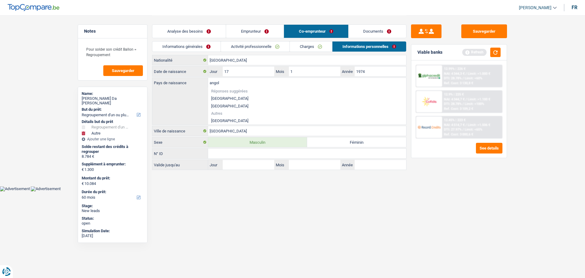
click at [226, 120] on li "Angola" at bounding box center [307, 121] width 198 height 8
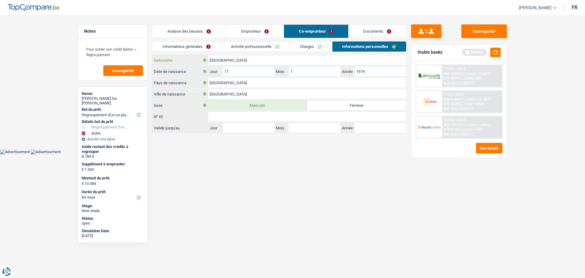
click at [247, 59] on input "[GEOGRAPHIC_DATA]" at bounding box center [307, 60] width 198 height 10
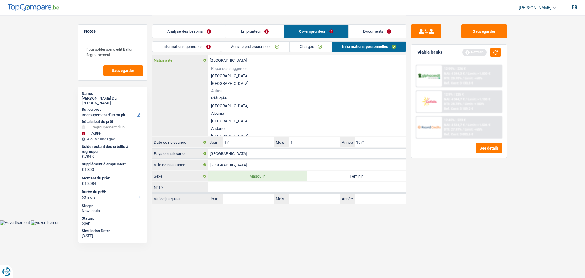
click at [247, 59] on input "[GEOGRAPHIC_DATA]" at bounding box center [307, 60] width 198 height 10
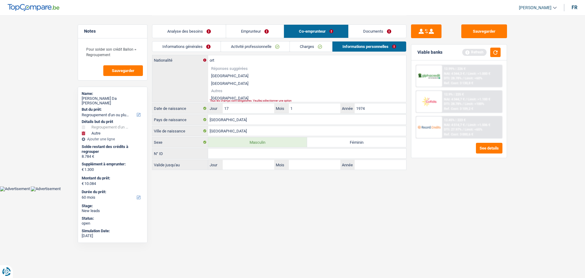
click at [223, 98] on li "Portugal" at bounding box center [307, 98] width 198 height 8
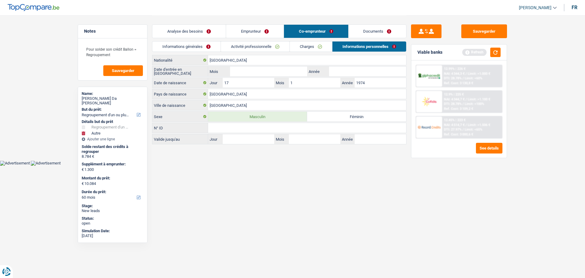
click at [353, 66] on div "Portugal Nationalité Date d'entrée en Luxembourg Mois / Année Date de naissance…" at bounding box center [279, 99] width 255 height 89
click at [353, 70] on input "Année" at bounding box center [367, 71] width 77 height 10
click at [378, 30] on link "Documents" at bounding box center [378, 31] width 58 height 13
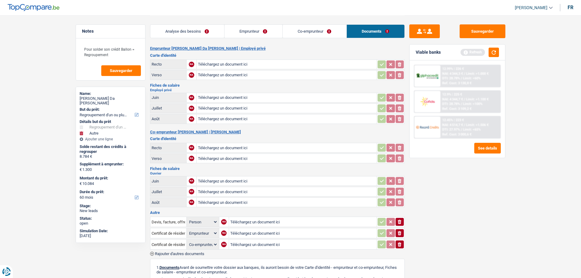
click at [308, 31] on link "Co-emprunteur" at bounding box center [315, 31] width 64 height 13
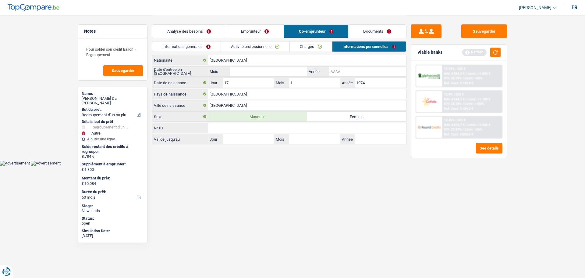
click at [356, 71] on input "Année" at bounding box center [367, 71] width 77 height 10
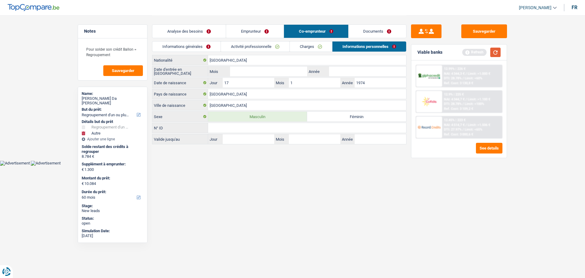
click at [495, 52] on button "button" at bounding box center [496, 52] width 10 height 9
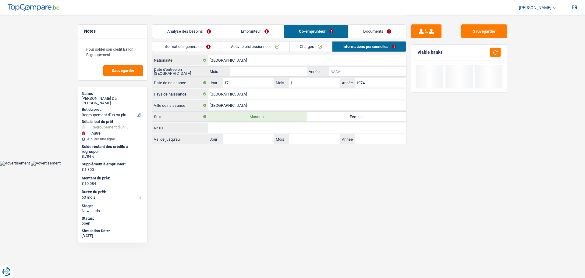
click at [366, 74] on input "Année" at bounding box center [367, 71] width 77 height 10
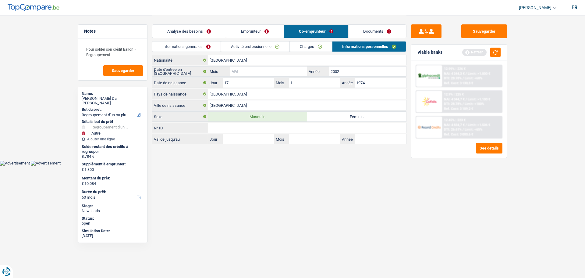
click at [280, 67] on input "Mois" at bounding box center [268, 71] width 77 height 10
click at [497, 56] on button "button" at bounding box center [496, 52] width 10 height 9
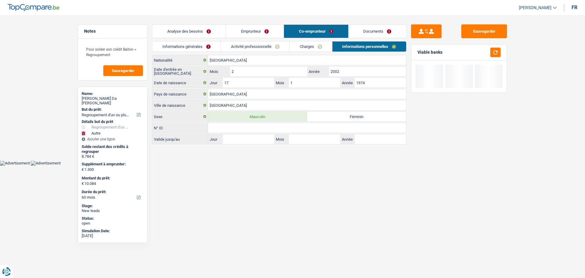
click at [375, 27] on link "Documents" at bounding box center [378, 31] width 58 height 13
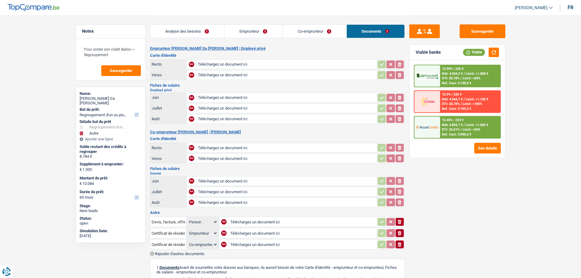
click at [260, 29] on link "Emprunteur" at bounding box center [253, 31] width 58 height 13
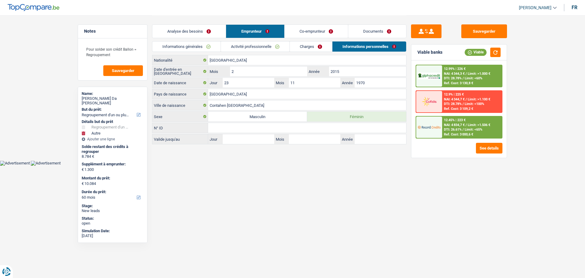
click at [197, 31] on link "Analyse des besoins" at bounding box center [188, 31] width 73 height 13
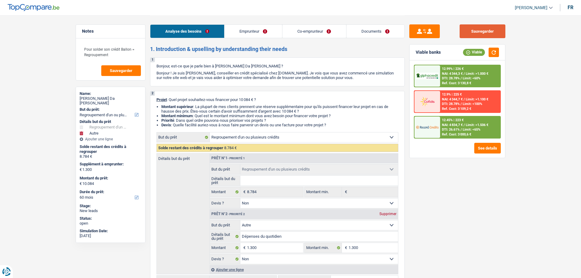
click at [486, 33] on button "Sauvegarder" at bounding box center [483, 31] width 46 height 14
click at [367, 30] on link "Documents" at bounding box center [375, 31] width 58 height 13
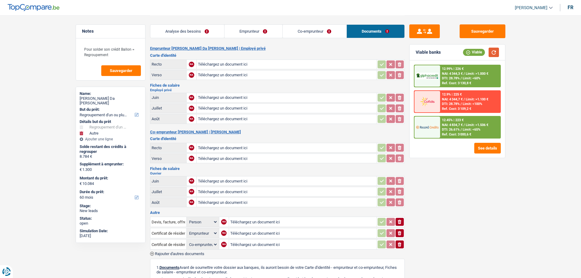
click at [493, 55] on button "button" at bounding box center [494, 52] width 10 height 9
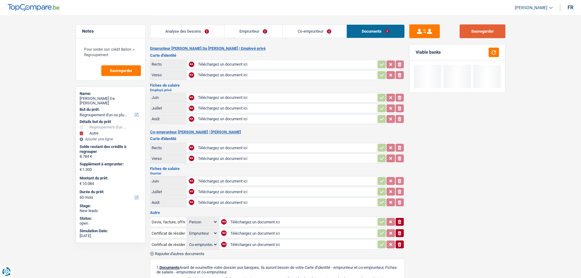
click at [488, 33] on button "Sauvegarder" at bounding box center [483, 31] width 46 height 14
click at [121, 70] on span "Sauvegarder" at bounding box center [121, 71] width 23 height 4
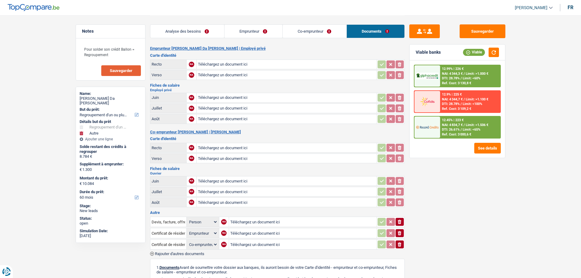
click at [190, 34] on link "Analyse des besoins" at bounding box center [187, 31] width 74 height 13
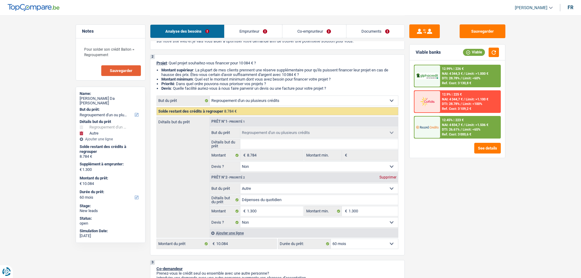
scroll to position [91, 0]
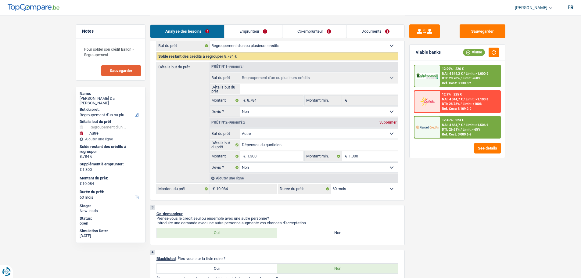
click at [466, 130] on span "Limit: <65%" at bounding box center [472, 129] width 18 height 4
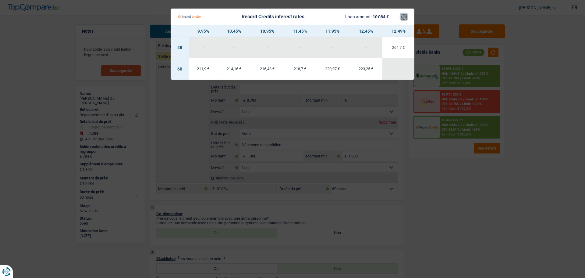
click at [404, 17] on button "×" at bounding box center [404, 17] width 6 height 6
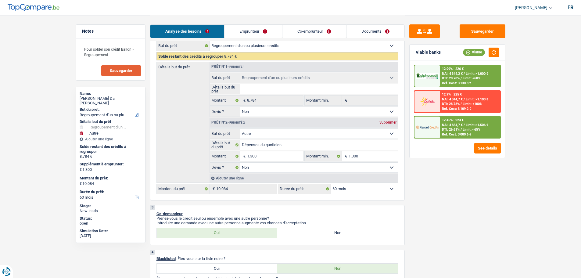
click at [449, 133] on div "Ref. Cost: 3 000,6 €" at bounding box center [456, 134] width 29 height 4
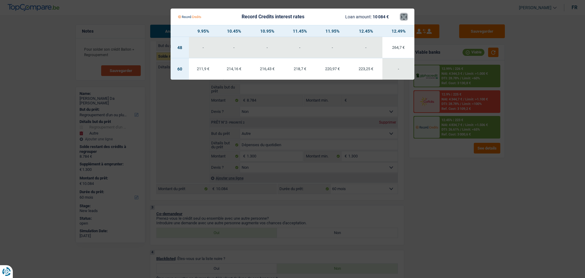
click at [403, 18] on button "×" at bounding box center [404, 17] width 6 height 6
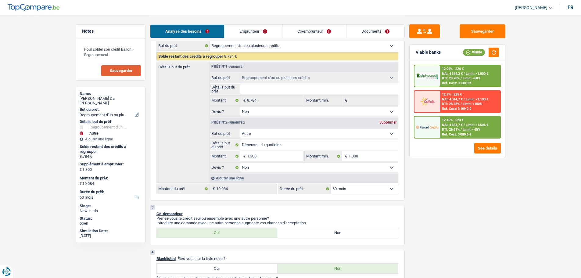
click at [437, 129] on img at bounding box center [427, 126] width 23 height 11
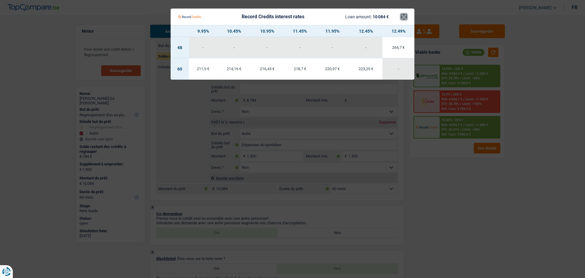
click at [404, 19] on button "×" at bounding box center [404, 17] width 6 height 6
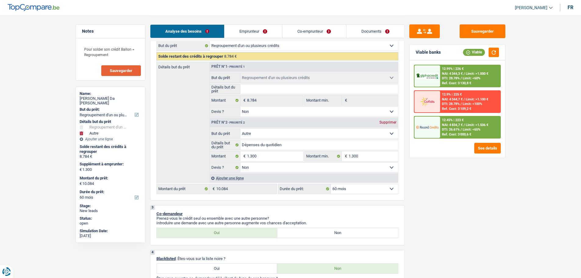
click at [436, 131] on img at bounding box center [427, 126] width 23 height 11
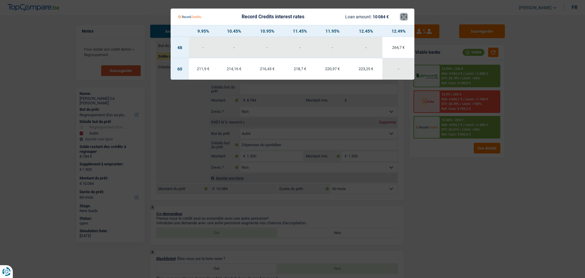
click at [404, 17] on button "×" at bounding box center [404, 17] width 6 height 6
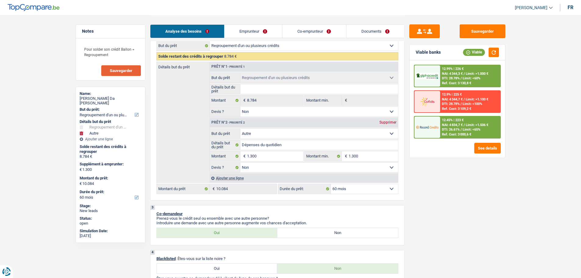
click at [366, 188] on select "12 mois 18 mois 24 mois 30 mois 36 mois 42 mois 48 mois 60 mois Sélectionner un…" at bounding box center [364, 189] width 67 height 10
click at [331, 184] on select "12 mois 18 mois 24 mois 30 mois 36 mois 42 mois 48 mois 60 mois Sélectionner un…" at bounding box center [364, 189] width 67 height 10
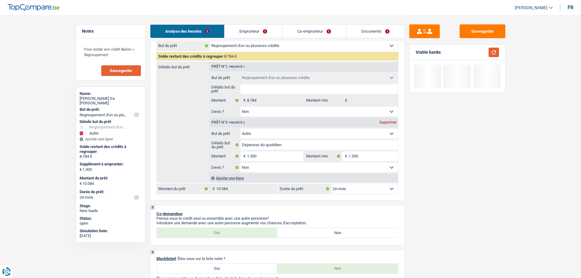
click at [493, 53] on button "button" at bounding box center [494, 52] width 10 height 9
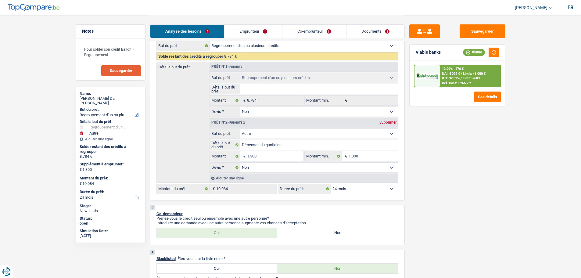
click at [360, 189] on select "12 mois 18 mois 24 mois 30 mois 36 mois 42 mois 48 mois 60 mois Sélectionner un…" at bounding box center [364, 189] width 67 height 10
click at [331, 184] on select "12 mois 18 mois 24 mois 30 mois 36 mois 42 mois 48 mois 60 mois Sélectionner un…" at bounding box center [364, 189] width 67 height 10
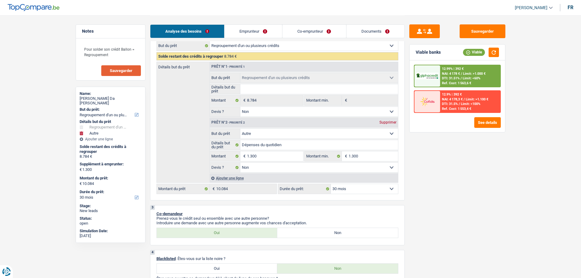
click at [387, 192] on select "12 mois 18 mois 24 mois 30 mois 36 mois 42 mois 48 mois 60 mois Sélectionner un…" at bounding box center [364, 189] width 67 height 10
click at [331, 184] on select "12 mois 18 mois 24 mois 30 mois 36 mois 42 mois 48 mois 60 mois Sélectionner un…" at bounding box center [364, 189] width 67 height 10
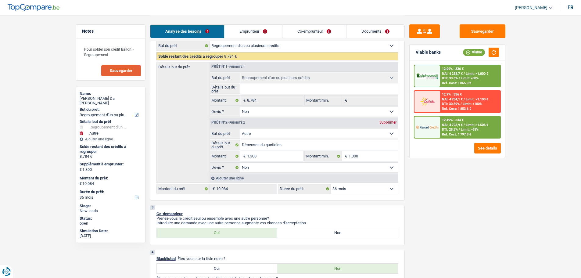
click at [371, 180] on div "Ajouter une ligne" at bounding box center [303, 178] width 188 height 9
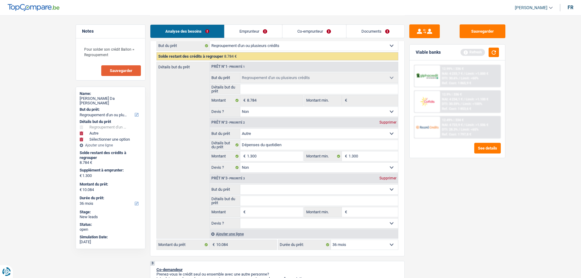
click at [385, 177] on div "Supprimer" at bounding box center [388, 178] width 20 height 4
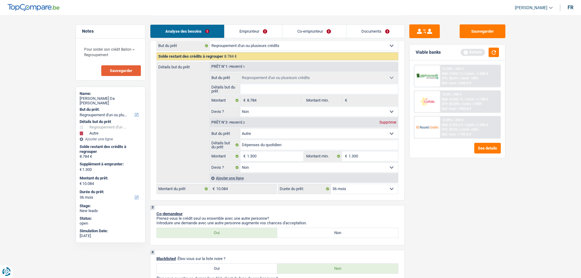
click at [372, 187] on select "12 mois 18 mois 24 mois 30 mois 36 mois 42 mois 48 mois 60 mois Sélectionner un…" at bounding box center [364, 189] width 67 height 10
click at [331, 184] on select "12 mois 18 mois 24 mois 30 mois 36 mois 42 mois 48 mois 60 mois Sélectionner un…" at bounding box center [364, 189] width 67 height 10
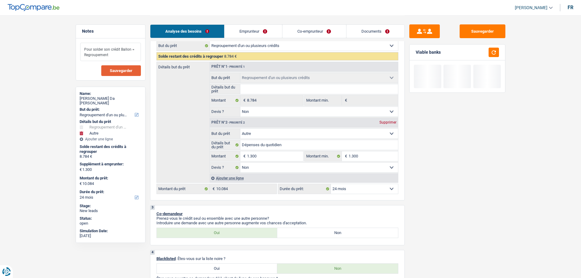
click at [112, 56] on textarea "Pour solder son crédit Ballon = Regroupement" at bounding box center [110, 52] width 61 height 18
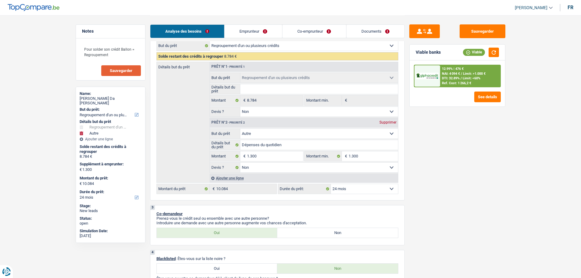
click at [435, 82] on div at bounding box center [427, 75] width 26 height 21
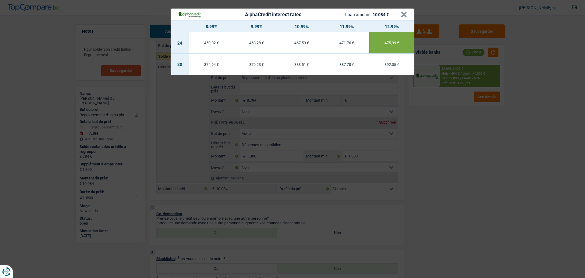
click at [301, 40] on td "467,53 €" at bounding box center [301, 42] width 45 height 21
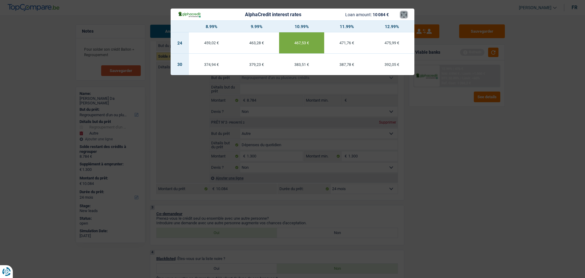
click at [404, 17] on button "×" at bounding box center [404, 15] width 6 height 6
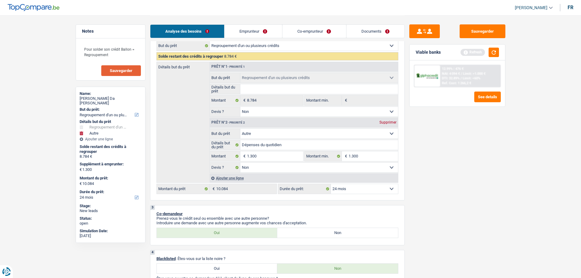
click at [485, 48] on div "Refresh" at bounding box center [479, 52] width 38 height 9
click at [491, 49] on button "button" at bounding box center [494, 52] width 10 height 9
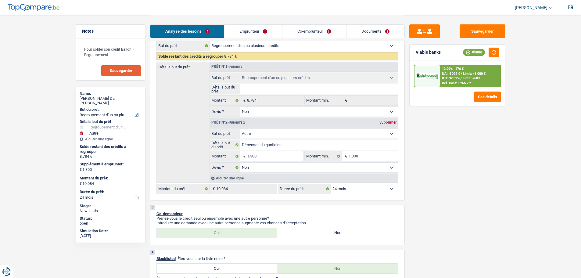
click at [441, 73] on div "12.99% | 476 € NAI: 4 094 € / Limit: >1.000 € DTI: 32.89% / Limit: <60% Ref. Co…" at bounding box center [470, 75] width 60 height 21
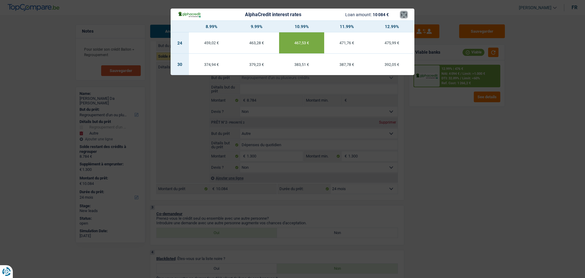
click at [406, 13] on button "×" at bounding box center [404, 15] width 6 height 6
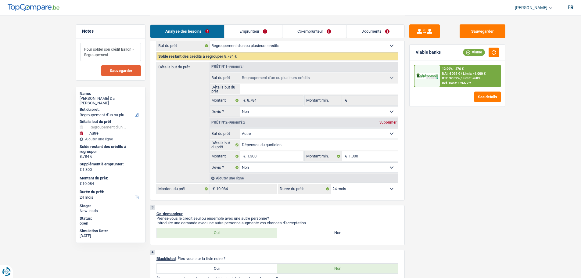
click at [131, 55] on textarea "Pour solder son crédit Ballon = Regroupement" at bounding box center [110, 52] width 61 height 18
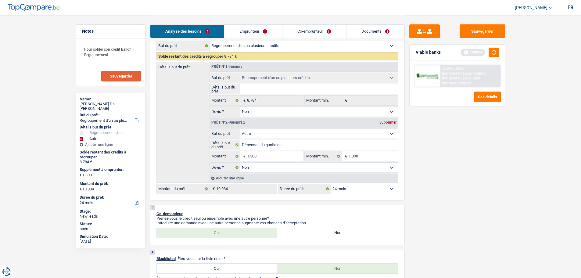
click at [493, 58] on div "Viable banks Refresh" at bounding box center [457, 53] width 95 height 16
click at [496, 50] on button "button" at bounding box center [494, 52] width 10 height 9
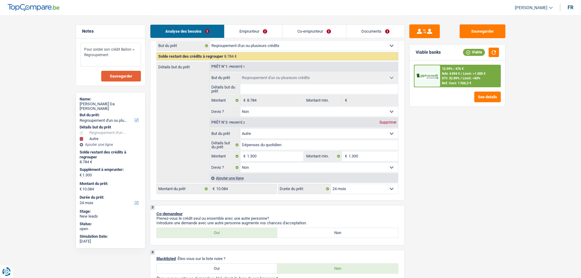
click at [117, 55] on textarea "Pour solder son crédit Ballon = Regroupement" at bounding box center [110, 55] width 61 height 24
click at [108, 62] on textarea "Pour solder son crédit Ballon = Regroupement" at bounding box center [110, 55] width 61 height 24
click at [98, 60] on textarea "Pour solder son crédit Ballon = Regroupement" at bounding box center [110, 55] width 61 height 24
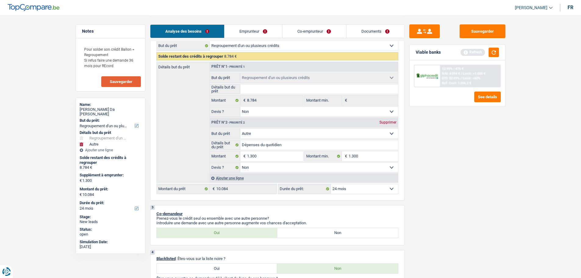
click at [132, 79] on button "Sauvegarder" at bounding box center [121, 81] width 40 height 11
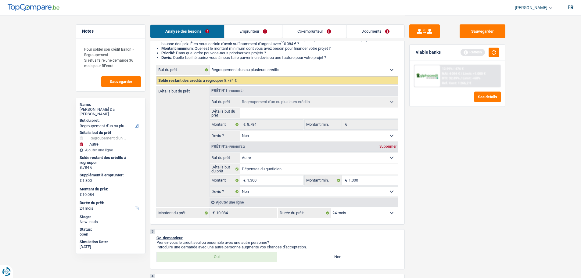
scroll to position [122, 0]
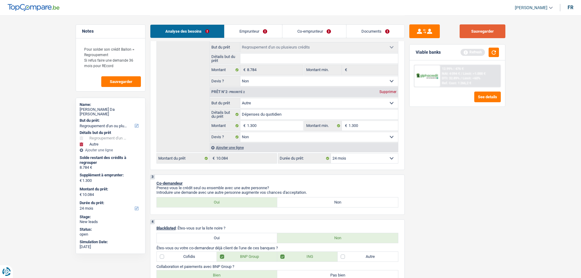
drag, startPoint x: 478, startPoint y: 34, endPoint x: 386, endPoint y: 34, distance: 91.8
click at [478, 34] on button "Sauvegarder" at bounding box center [483, 31] width 46 height 14
click at [119, 82] on span "Sauvegarder" at bounding box center [121, 82] width 23 height 4
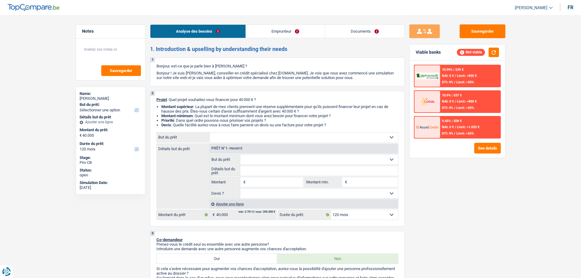
select select "120"
select select "publicEmployee"
select select "netSalary"
select select "mealVouchers"
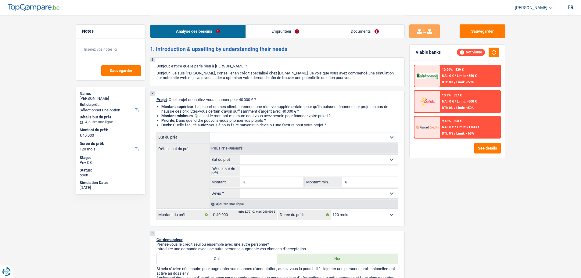
select select "120"
